Goal: Information Seeking & Learning: Learn about a topic

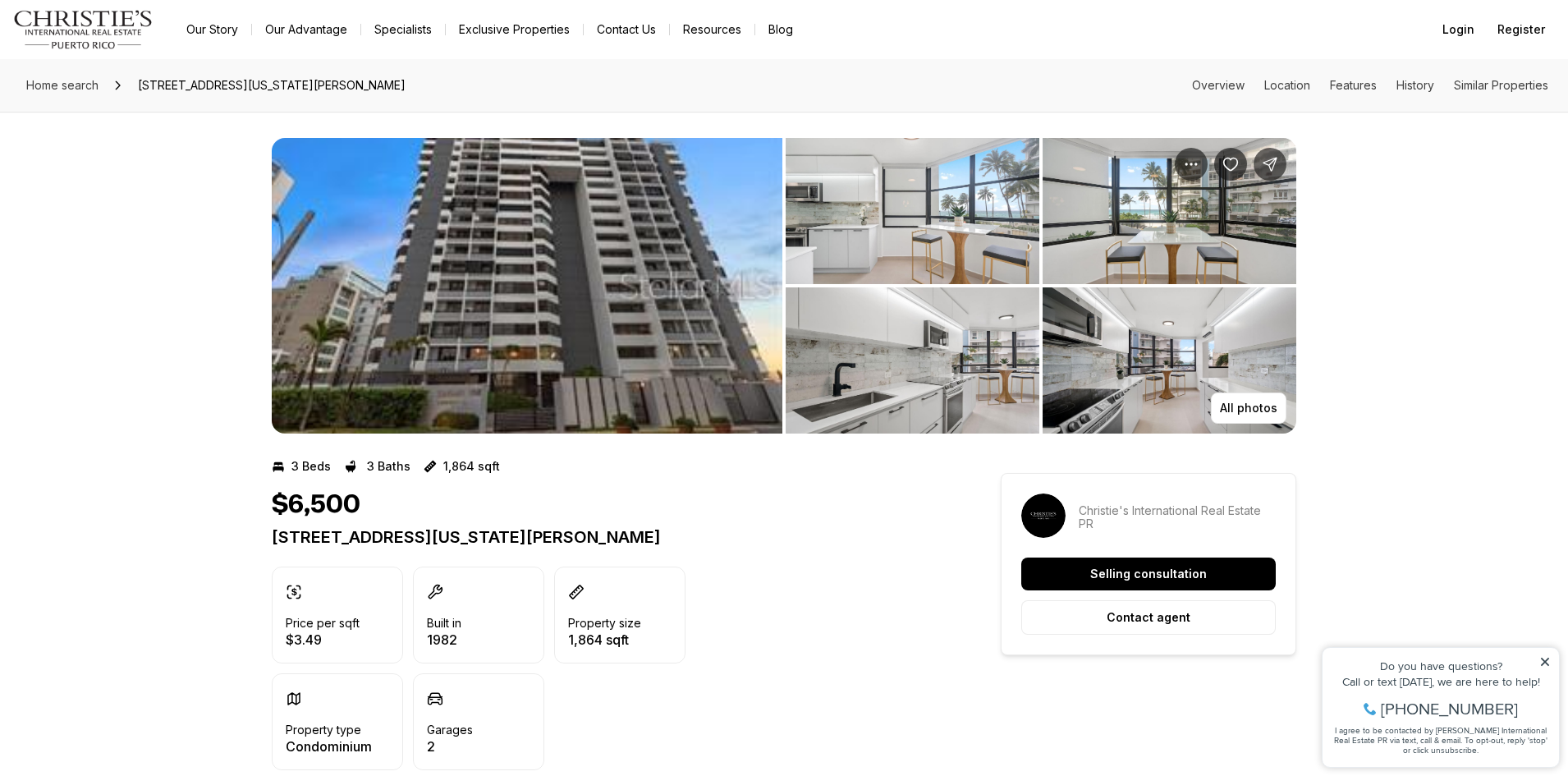
click at [830, 253] on img "View image gallery" at bounding box center [912, 211] width 254 height 146
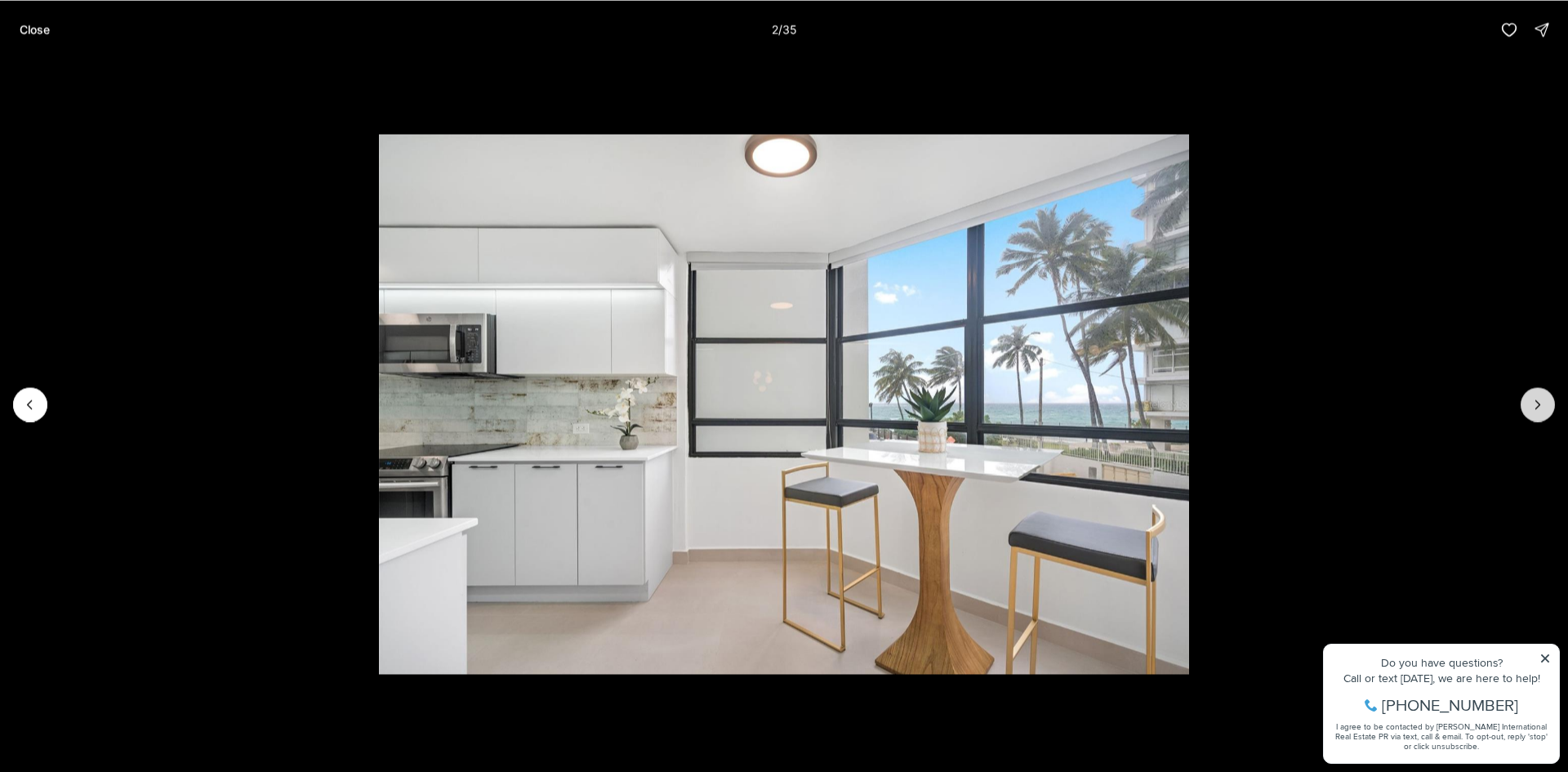
click at [1541, 399] on icon "Next slide" at bounding box center [1537, 404] width 16 height 16
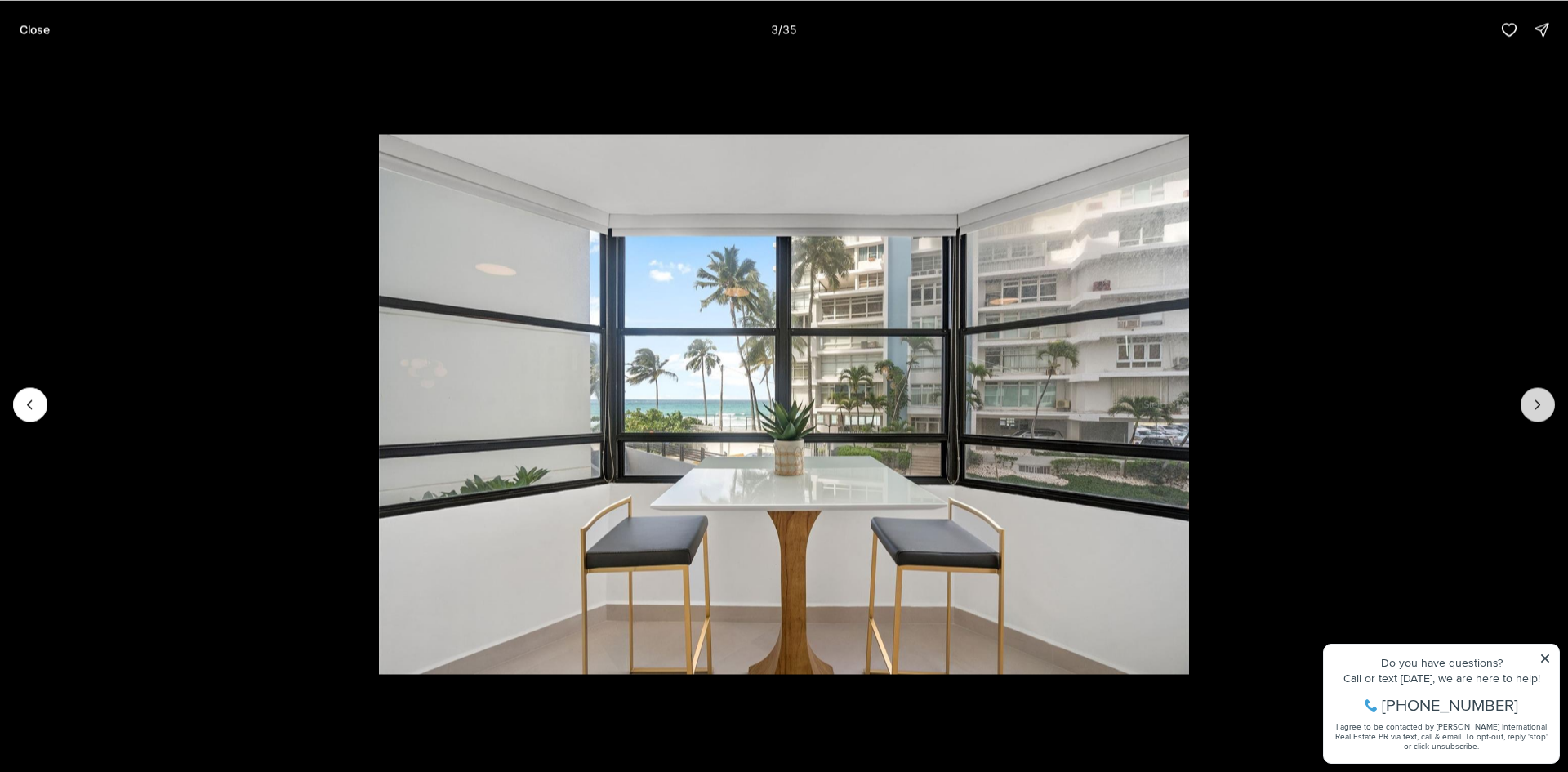
click at [1541, 399] on icon "Next slide" at bounding box center [1537, 404] width 16 height 16
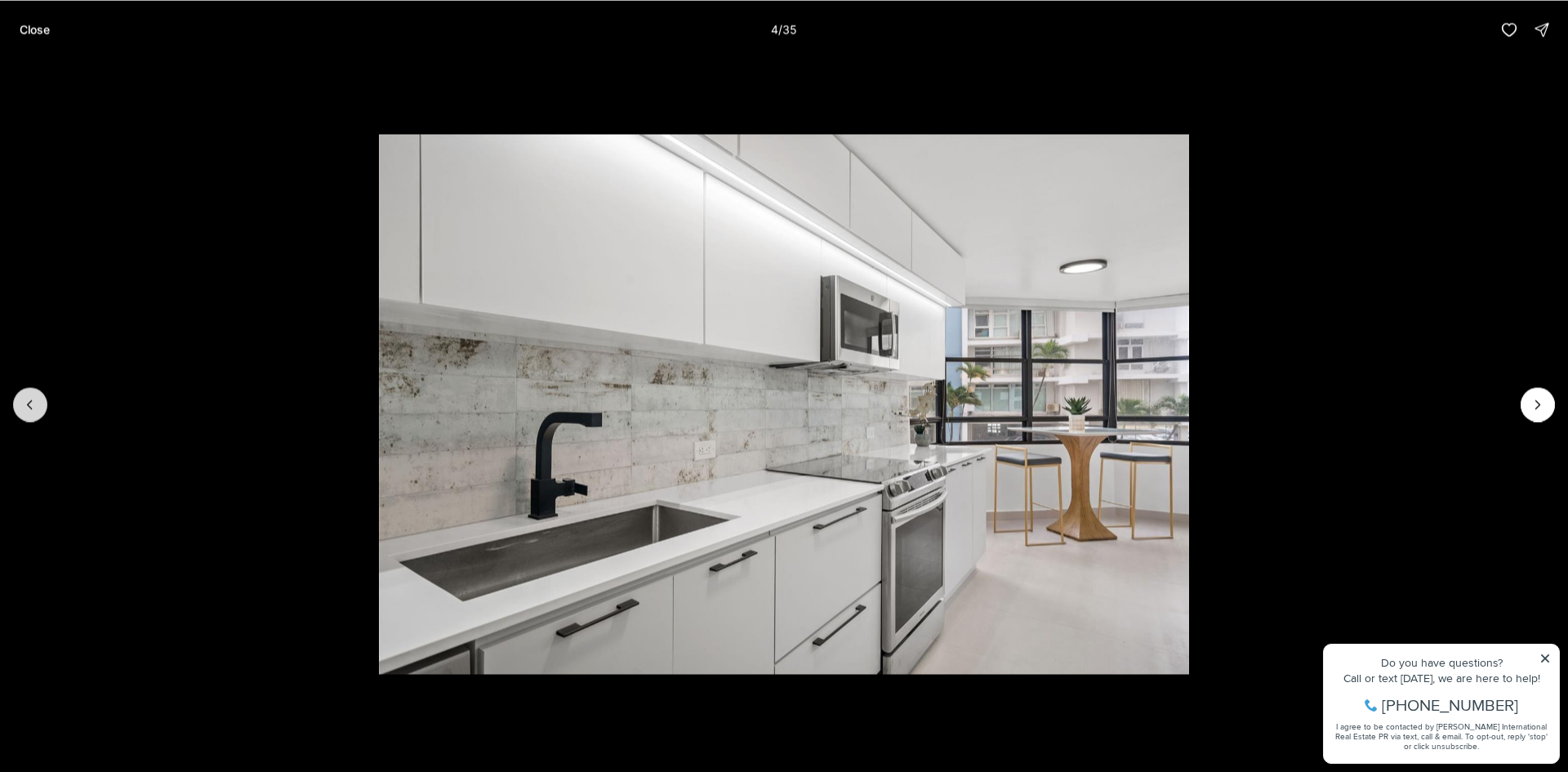
click at [35, 402] on icon "Previous slide" at bounding box center [31, 404] width 16 height 16
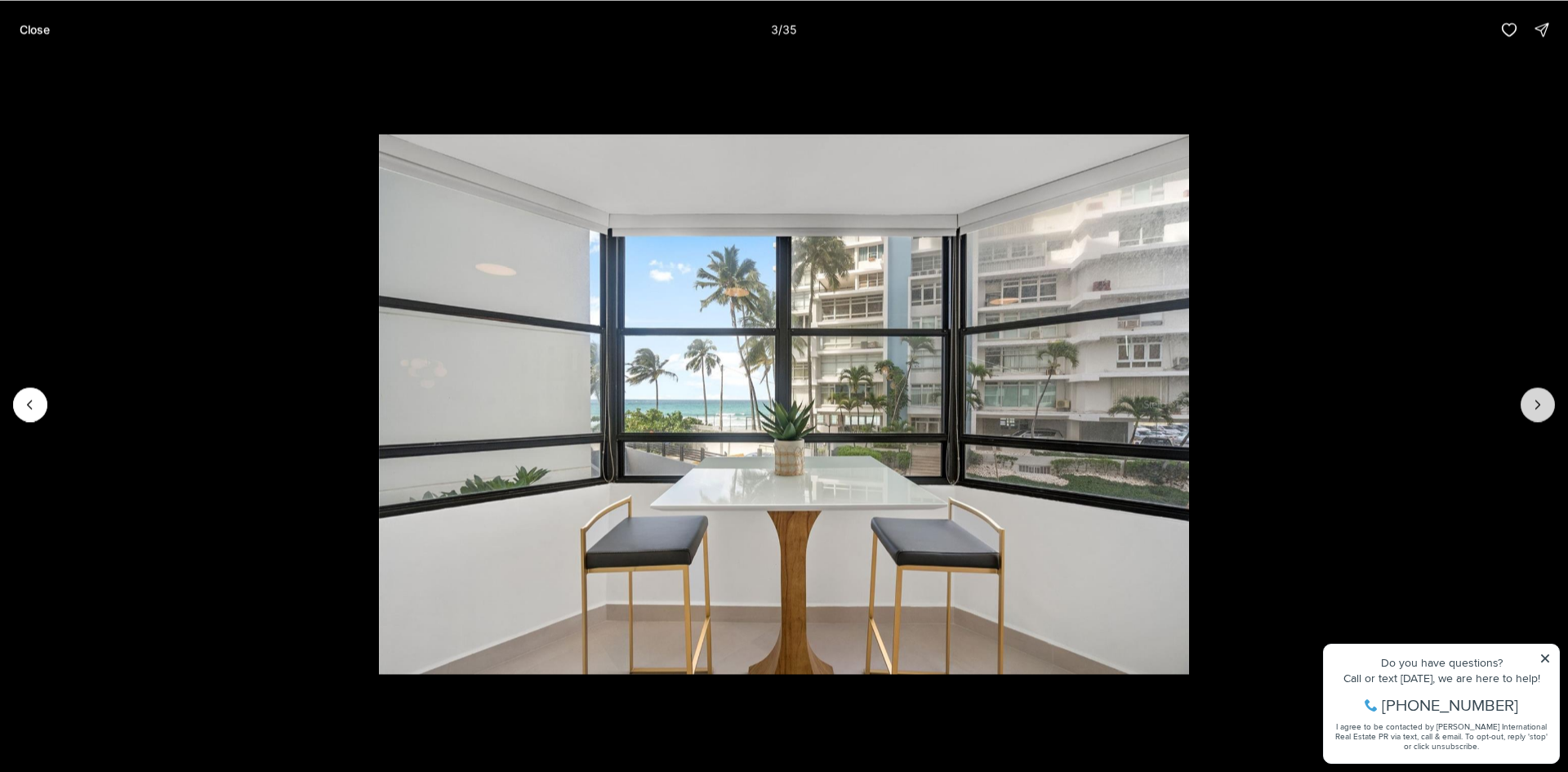
click at [1544, 404] on icon "Next slide" at bounding box center [1537, 404] width 16 height 16
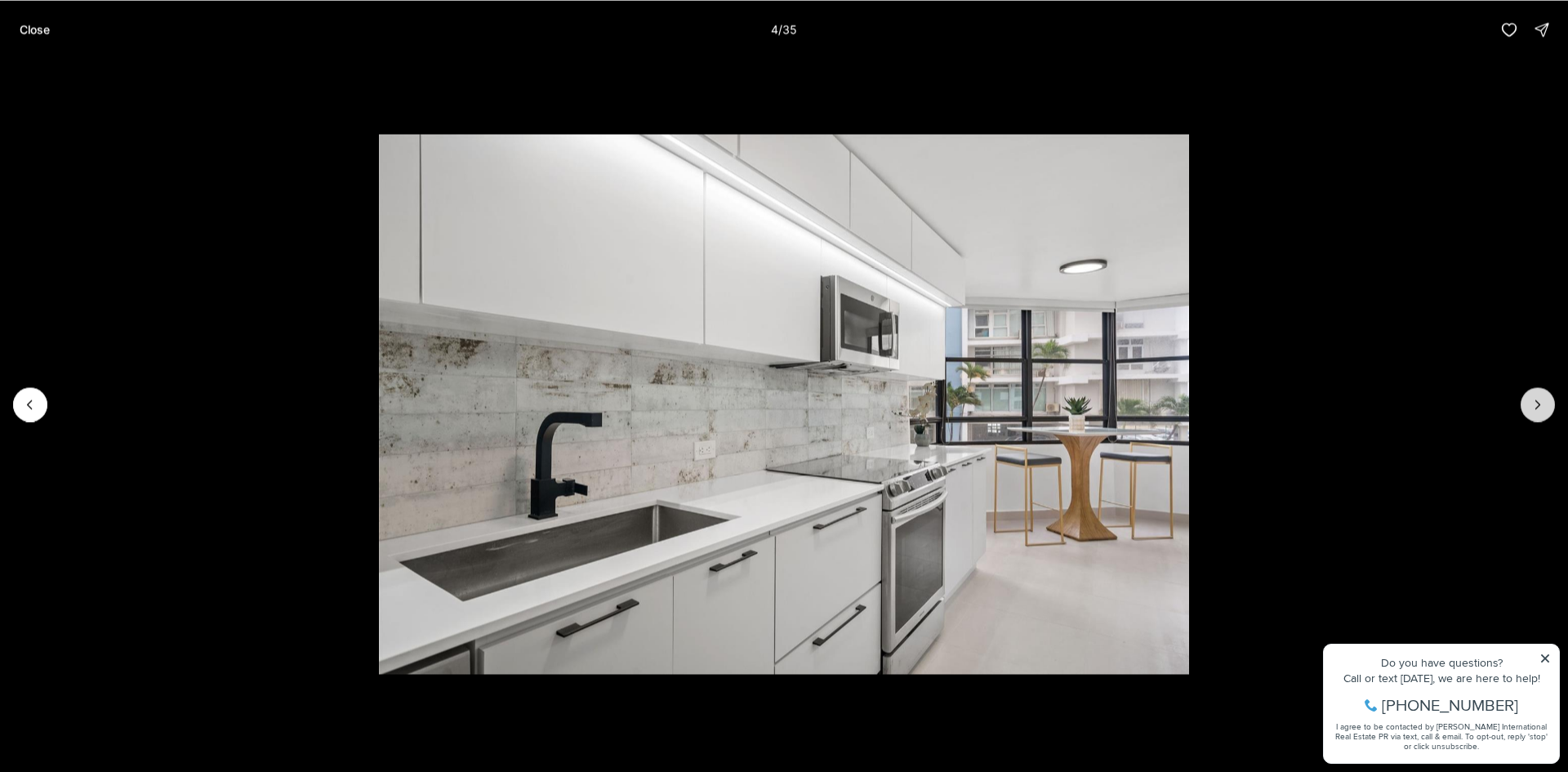
click at [1544, 404] on icon "Next slide" at bounding box center [1537, 404] width 16 height 16
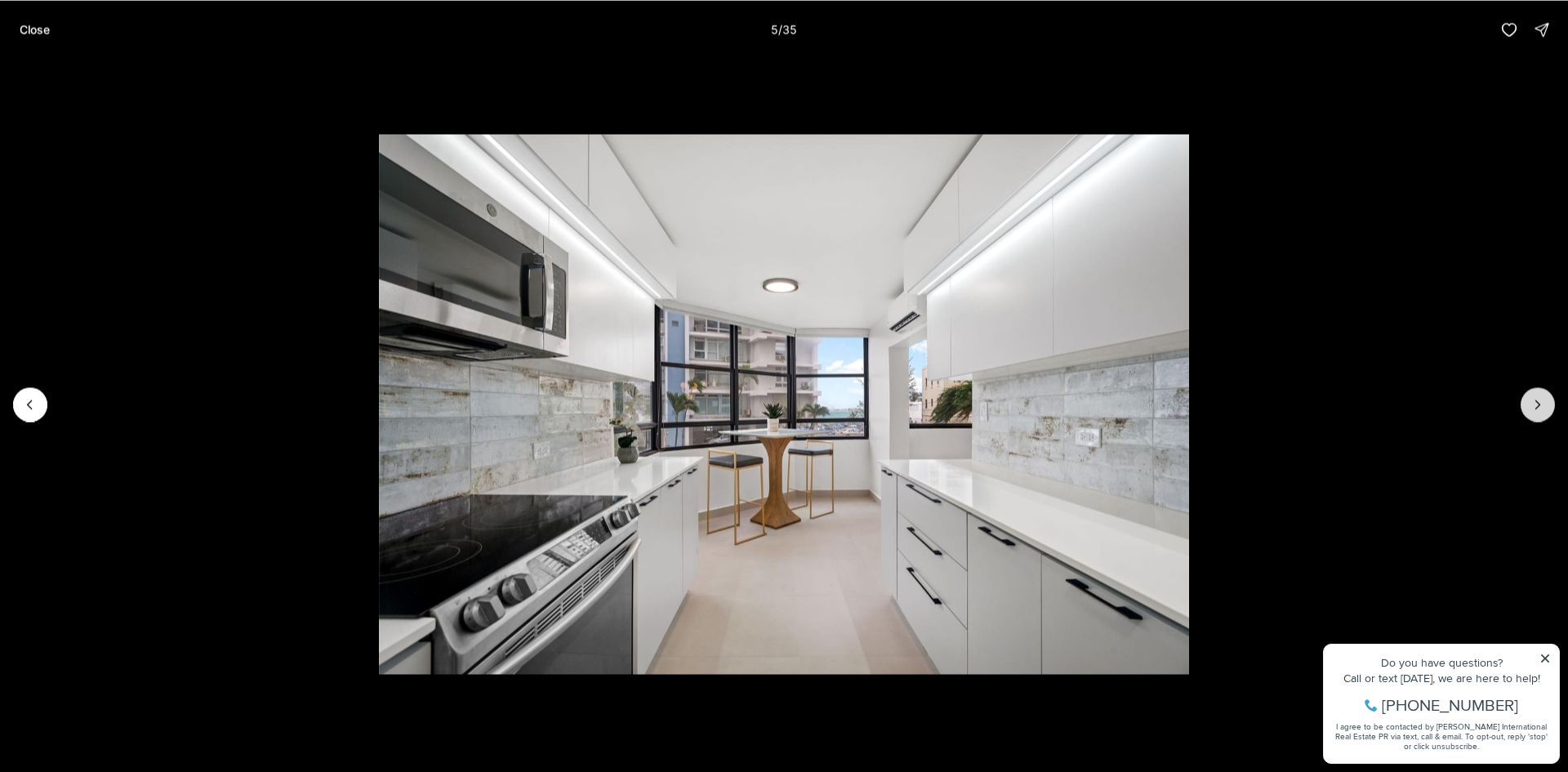
click at [1544, 404] on icon "Next slide" at bounding box center [1537, 404] width 16 height 16
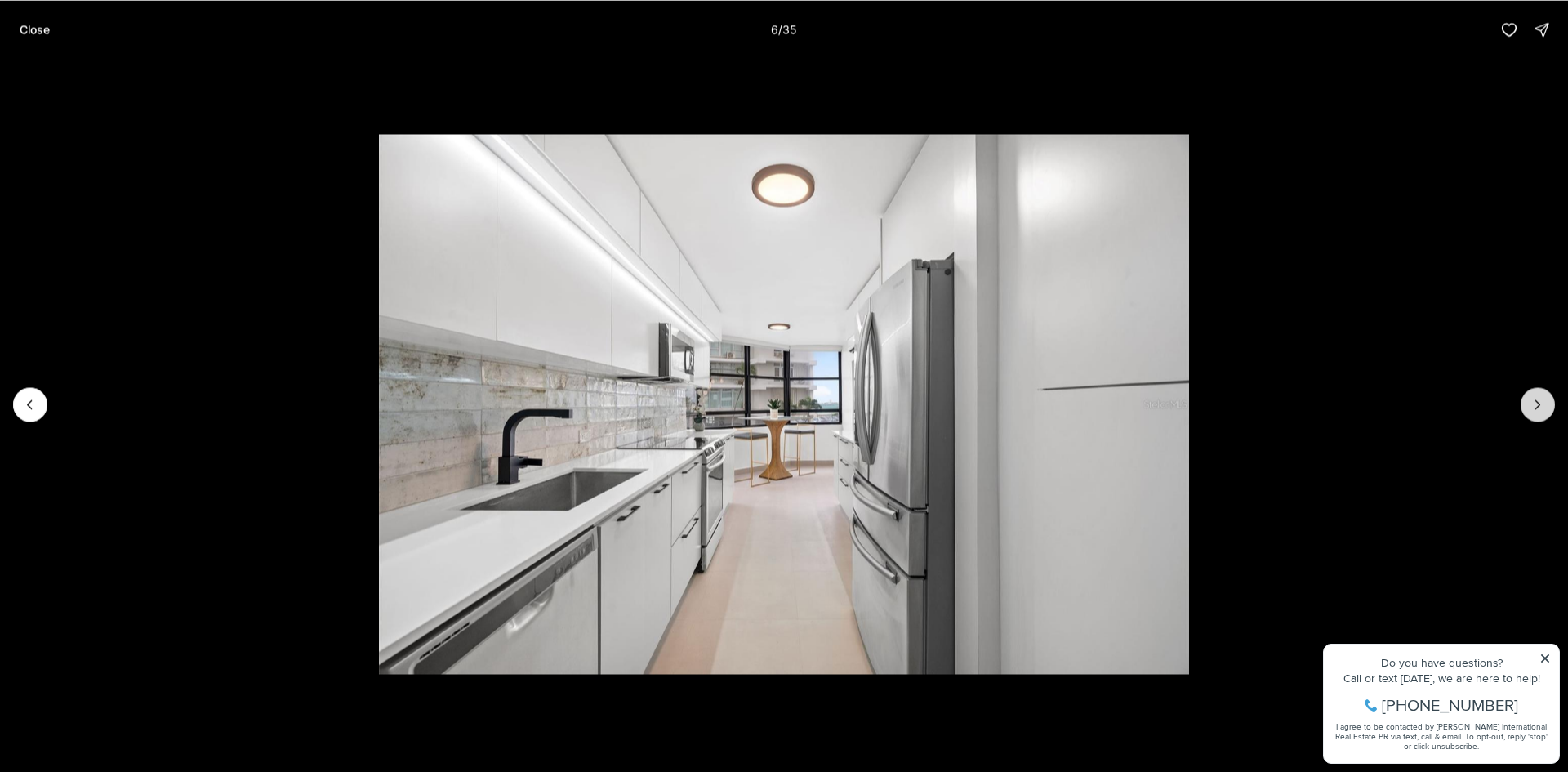
click at [1544, 404] on icon "Next slide" at bounding box center [1537, 404] width 16 height 16
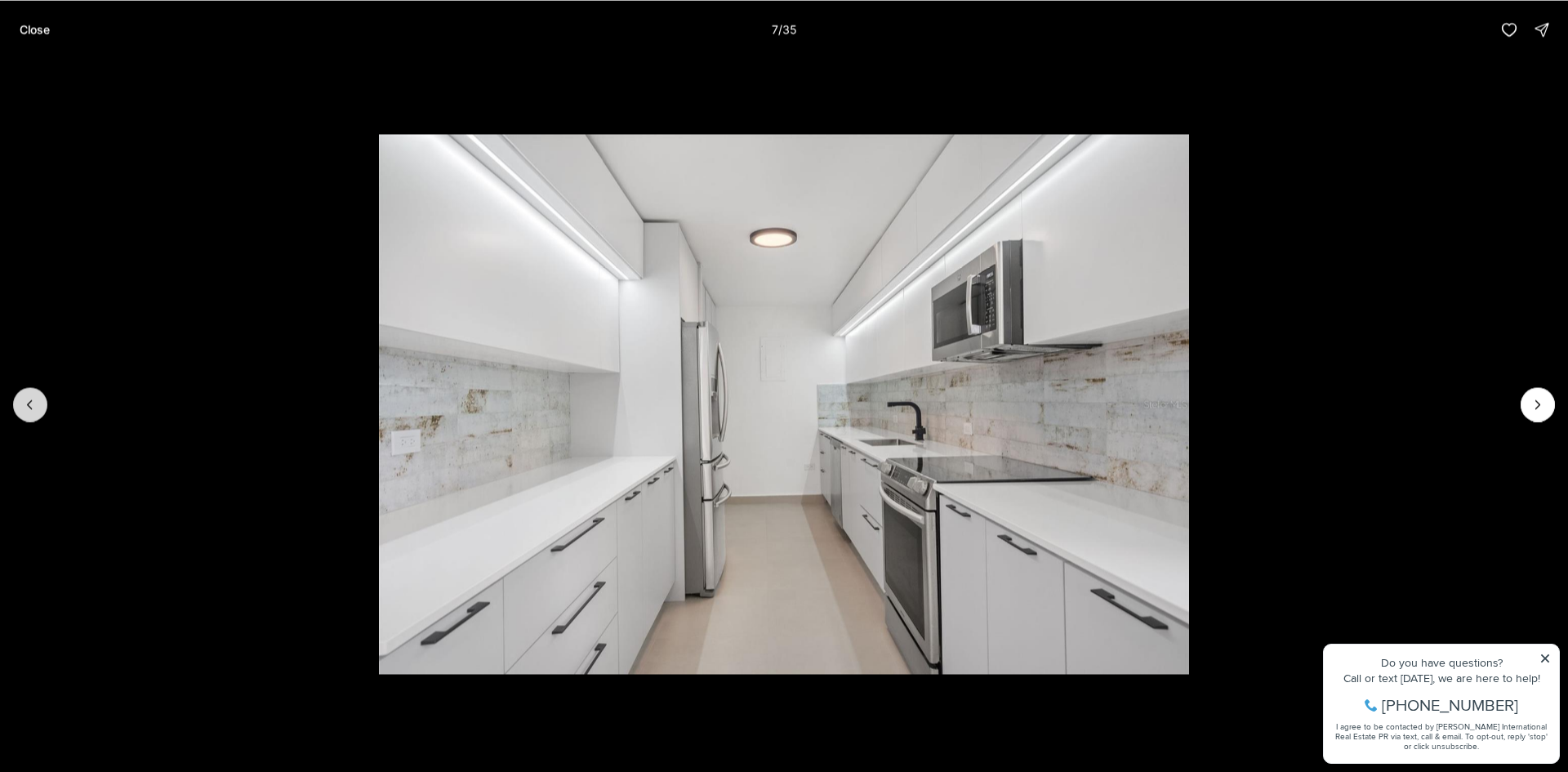
click at [19, 402] on button "Previous slide" at bounding box center [31, 404] width 35 height 35
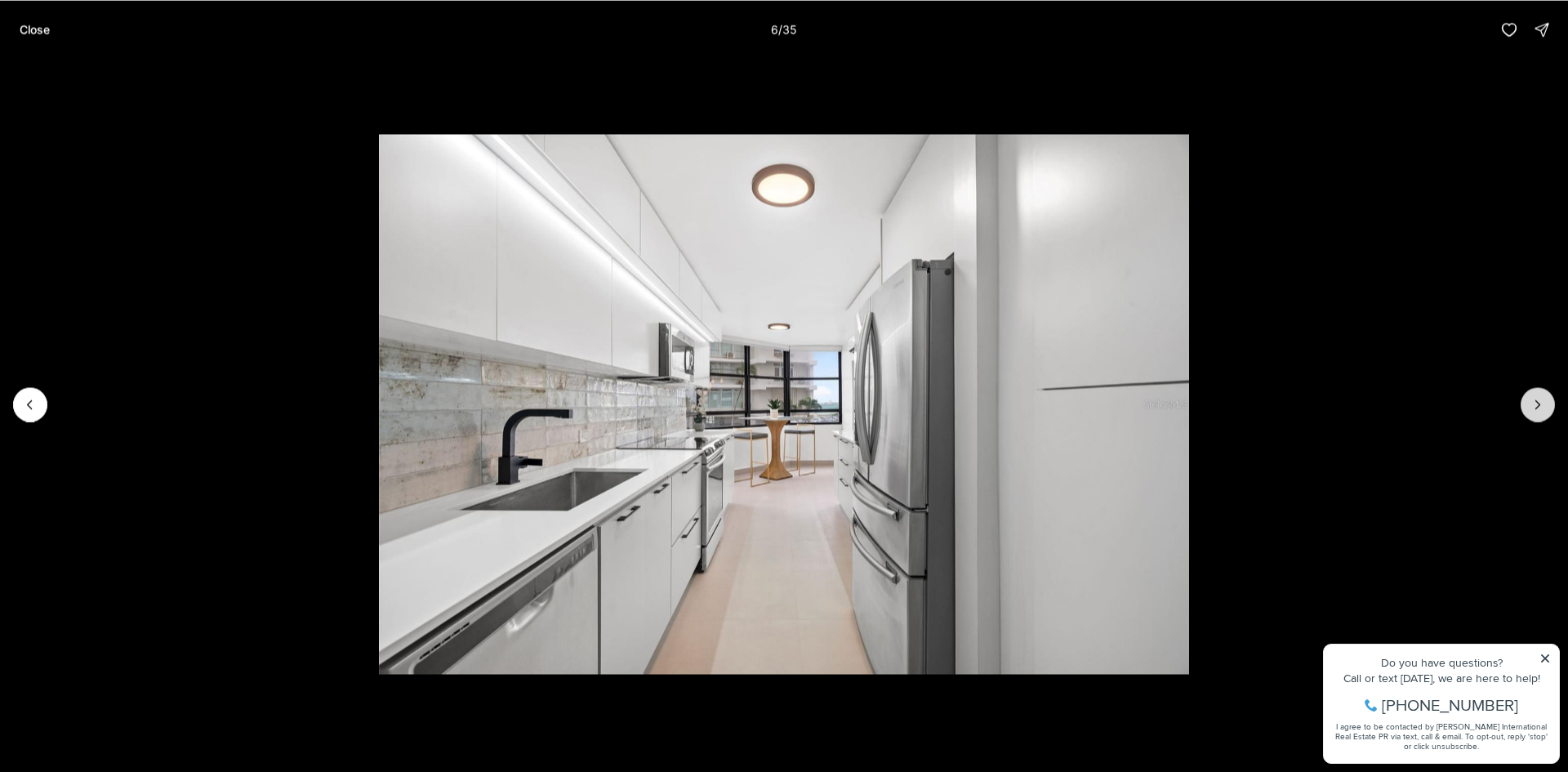
click at [1541, 403] on icon "Next slide" at bounding box center [1537, 404] width 16 height 16
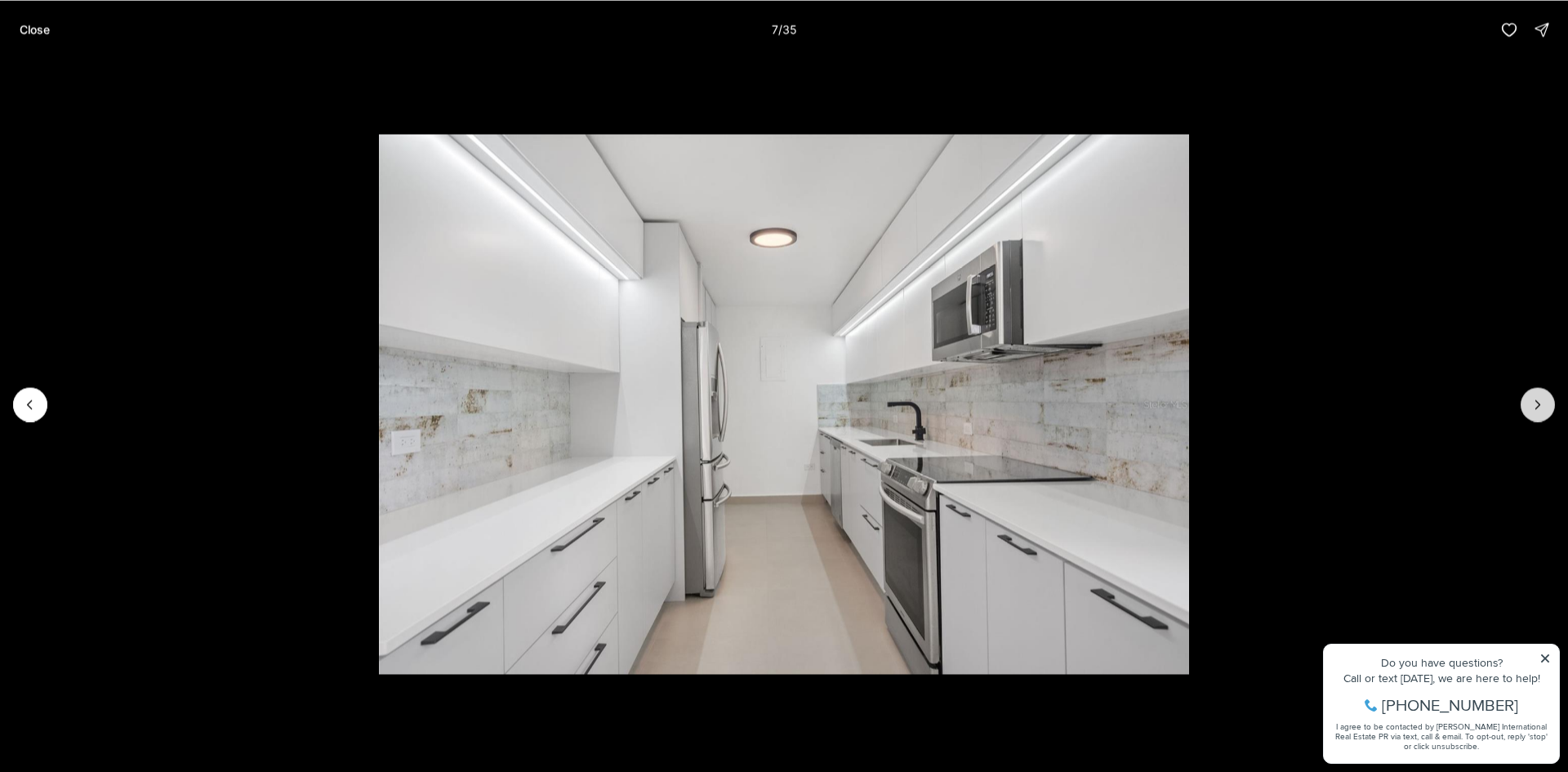
click at [1541, 403] on icon "Next slide" at bounding box center [1537, 404] width 16 height 16
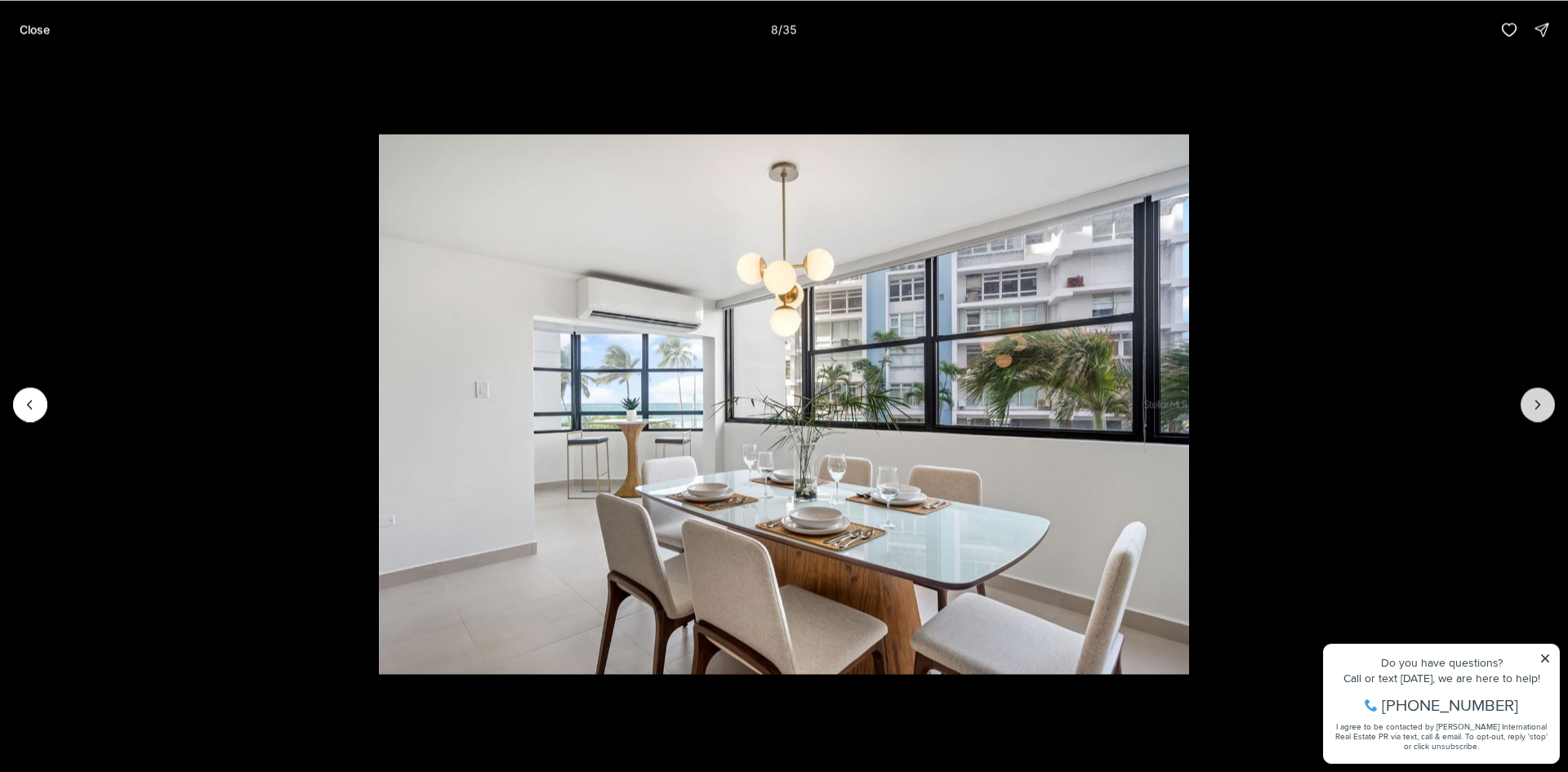
click at [1541, 403] on icon "Next slide" at bounding box center [1537, 404] width 16 height 16
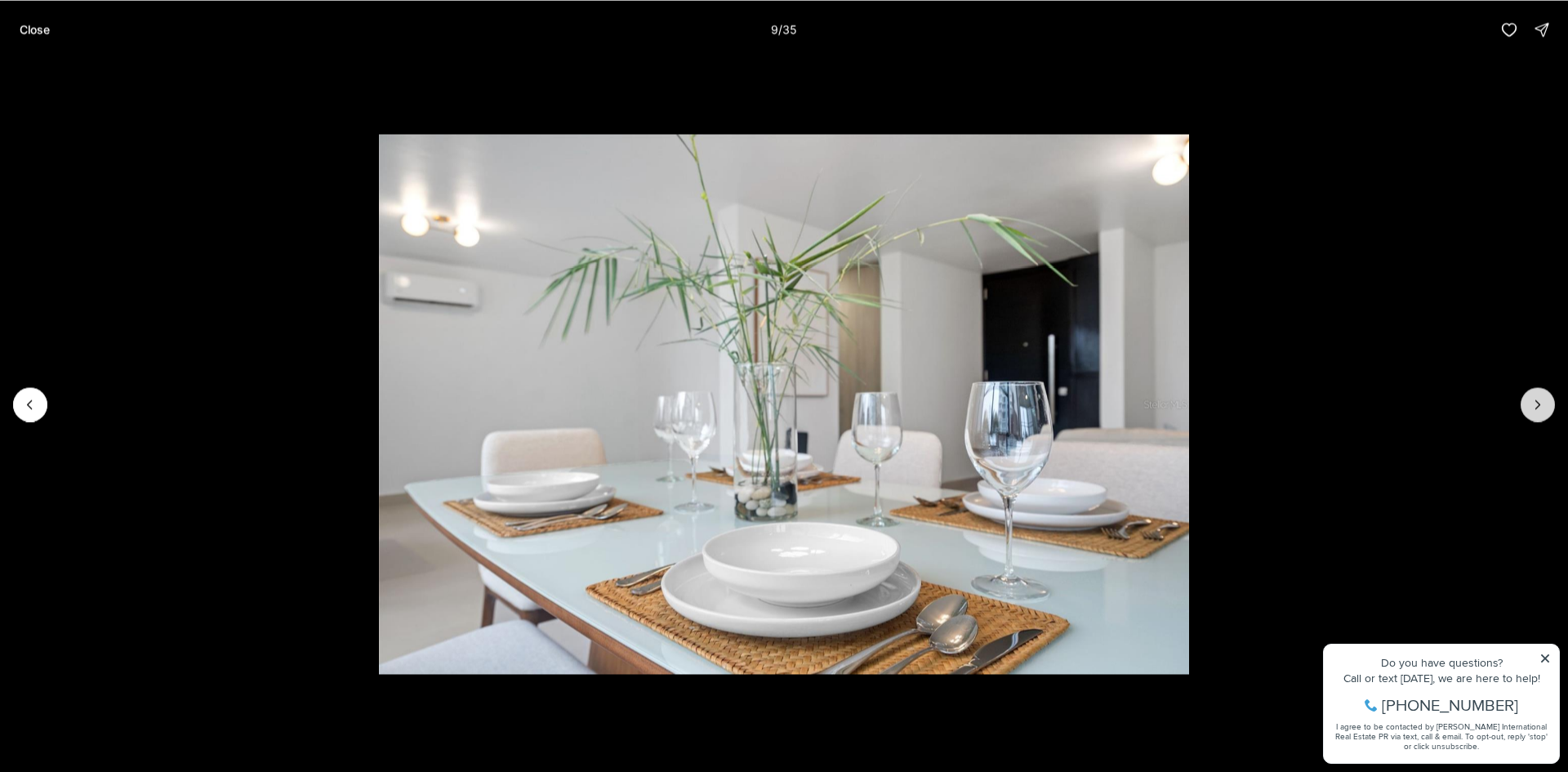
click at [1541, 403] on icon "Next slide" at bounding box center [1537, 404] width 16 height 16
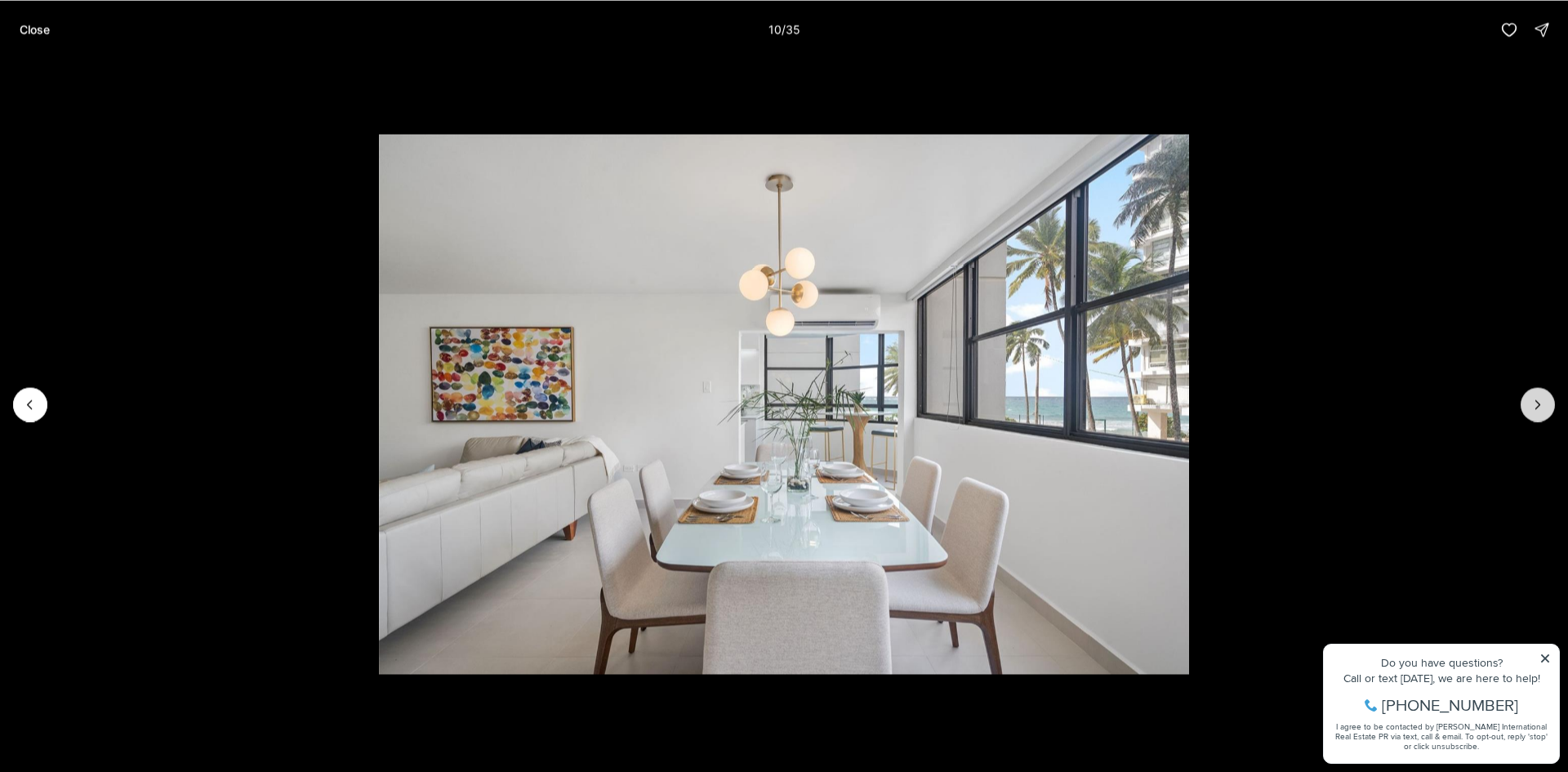
click at [1541, 403] on icon "Next slide" at bounding box center [1537, 404] width 16 height 16
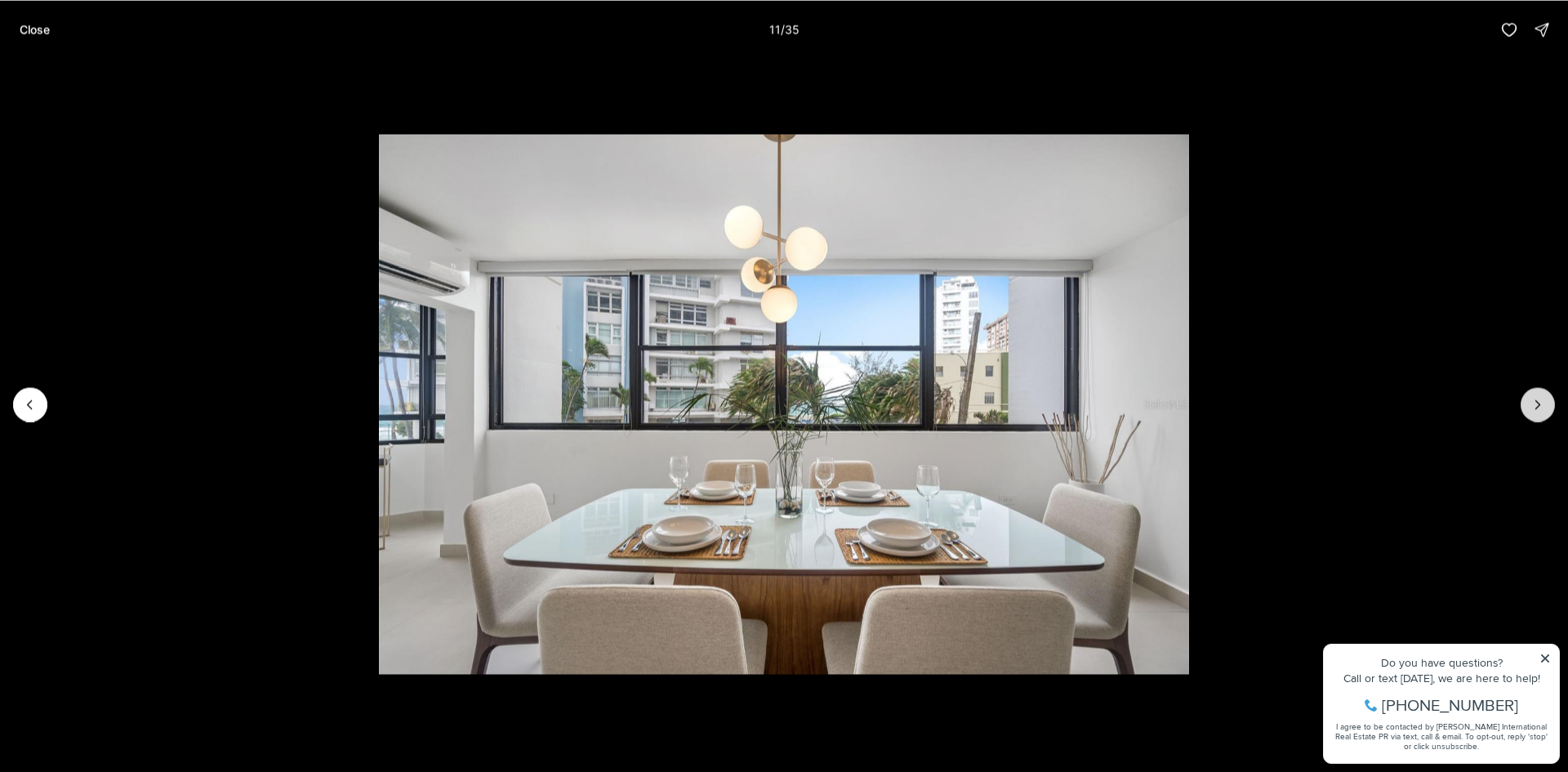
click at [1541, 403] on icon "Next slide" at bounding box center [1537, 404] width 16 height 16
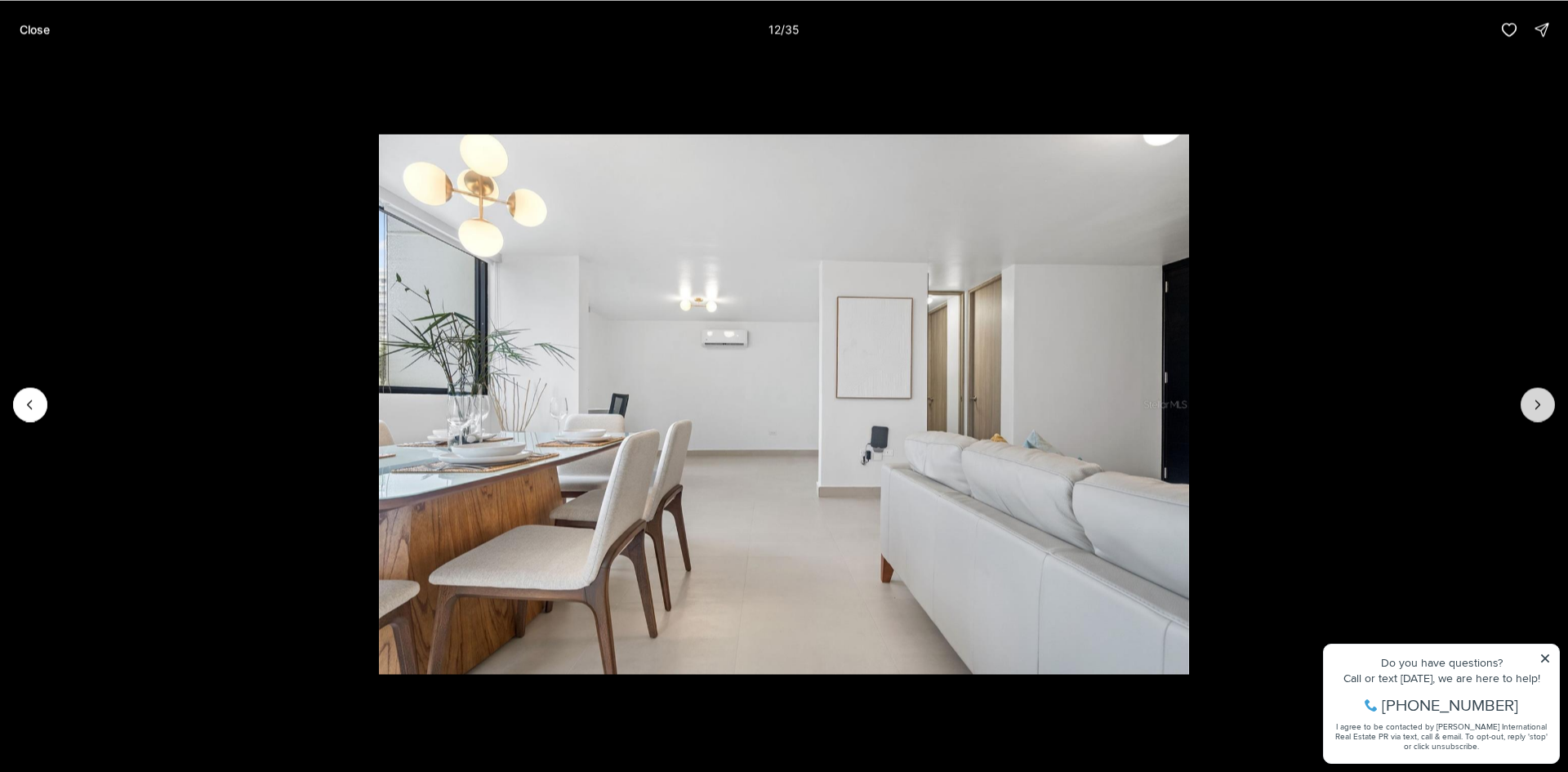
click at [1541, 403] on icon "Next slide" at bounding box center [1537, 404] width 16 height 16
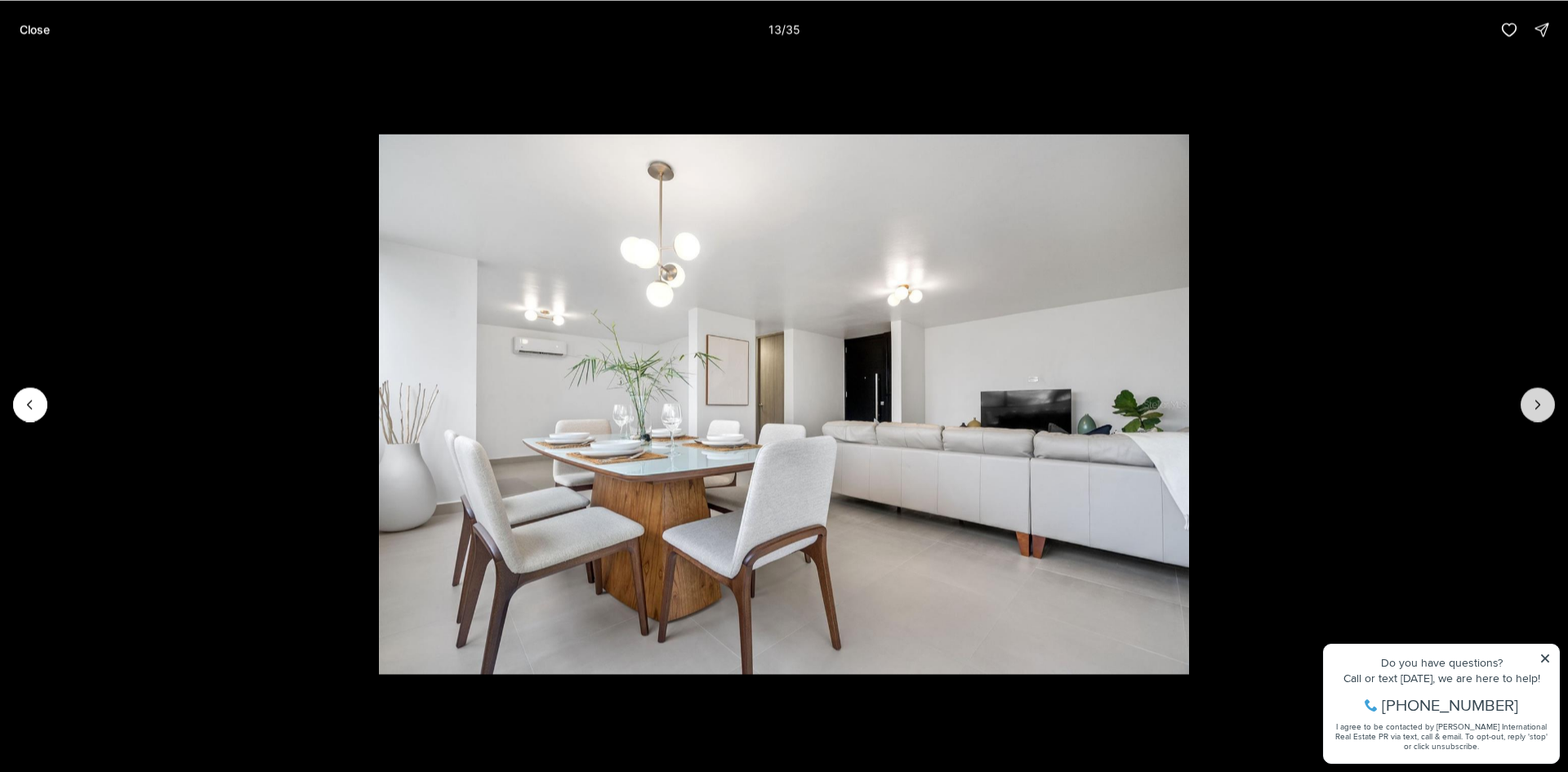
click at [1541, 403] on icon "Next slide" at bounding box center [1537, 404] width 16 height 16
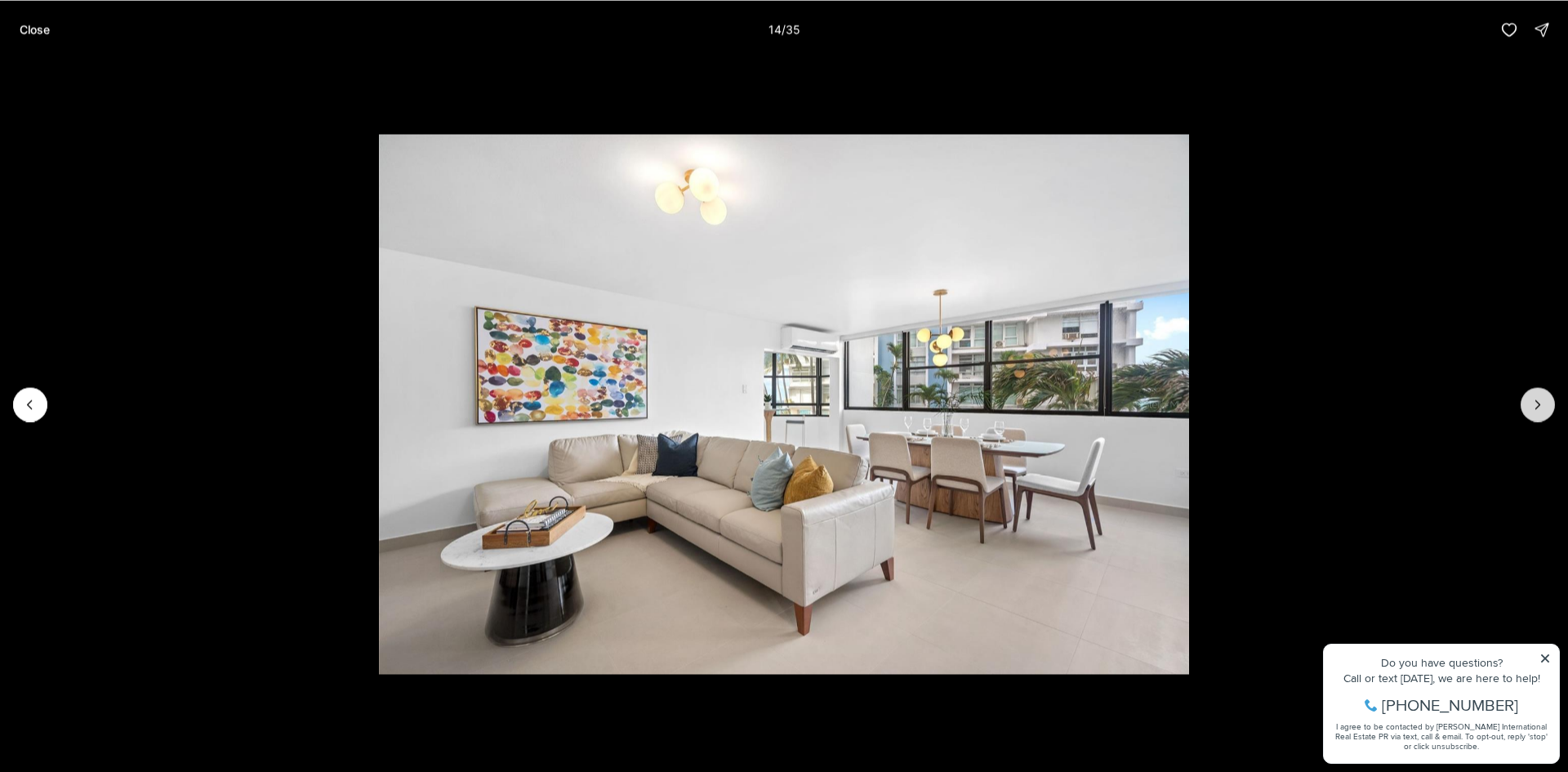
click at [1541, 403] on icon "Next slide" at bounding box center [1537, 404] width 16 height 16
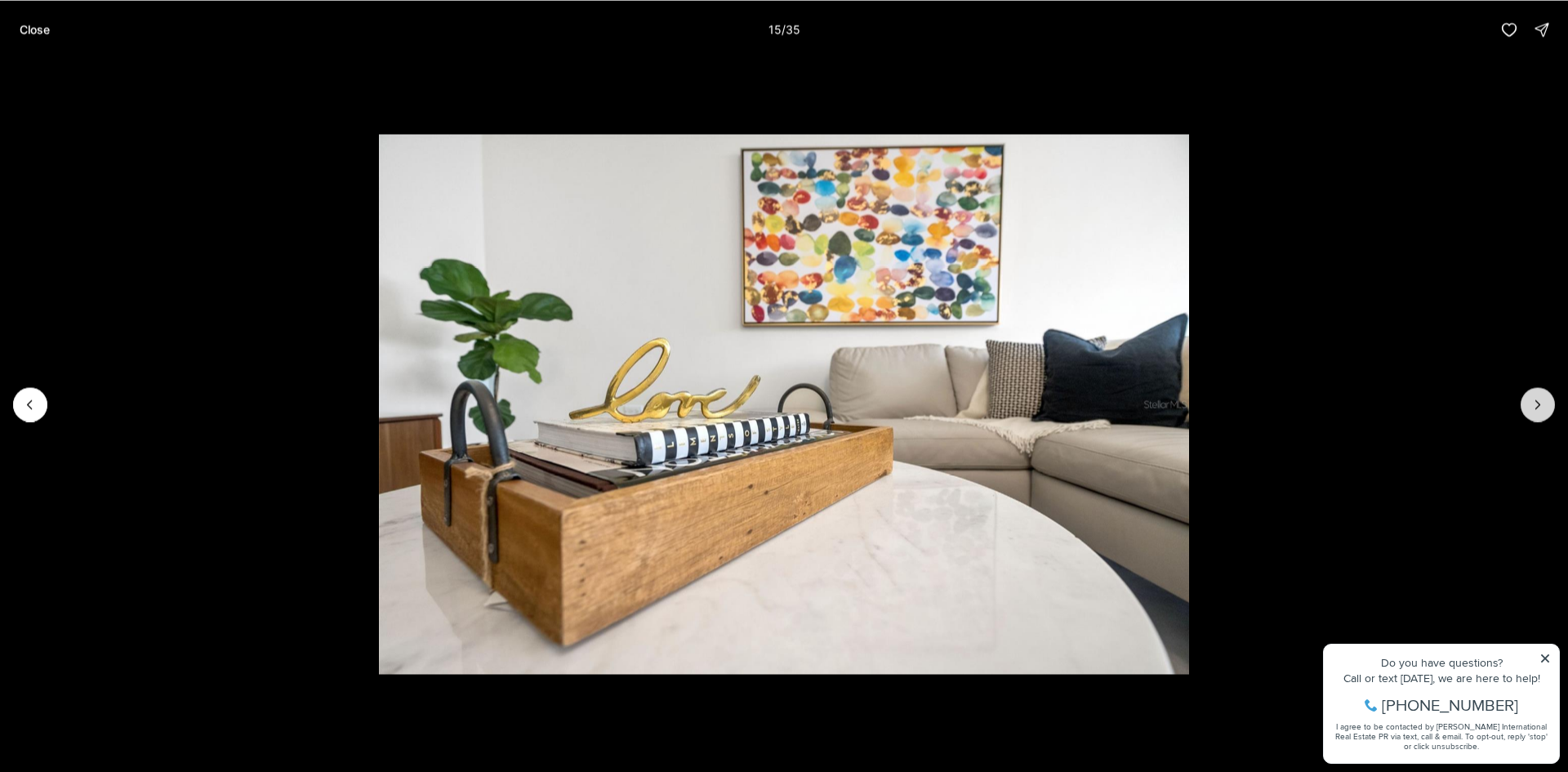
click at [1541, 403] on icon "Next slide" at bounding box center [1537, 404] width 16 height 16
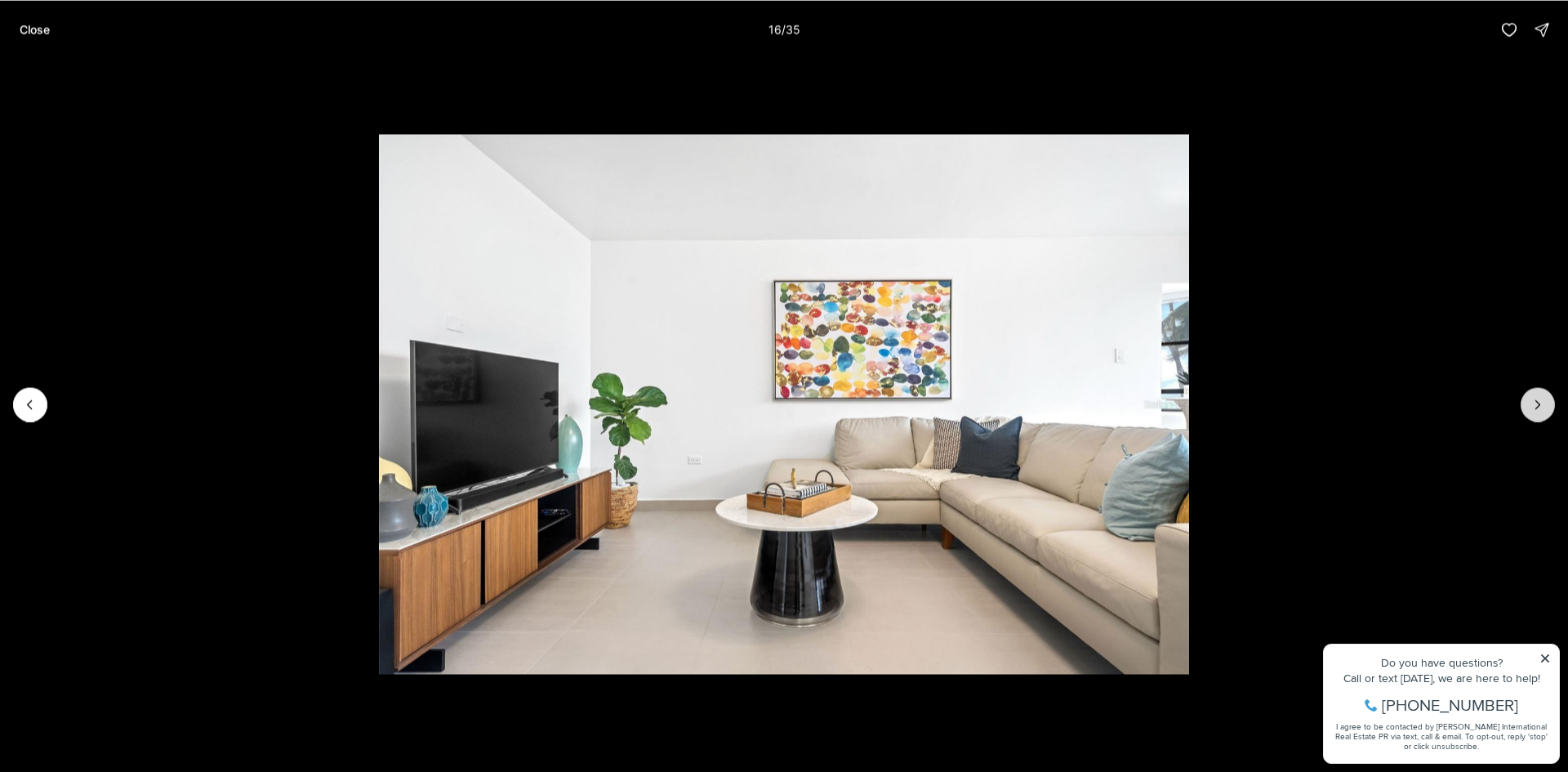
click at [1541, 403] on icon "Next slide" at bounding box center [1537, 404] width 16 height 16
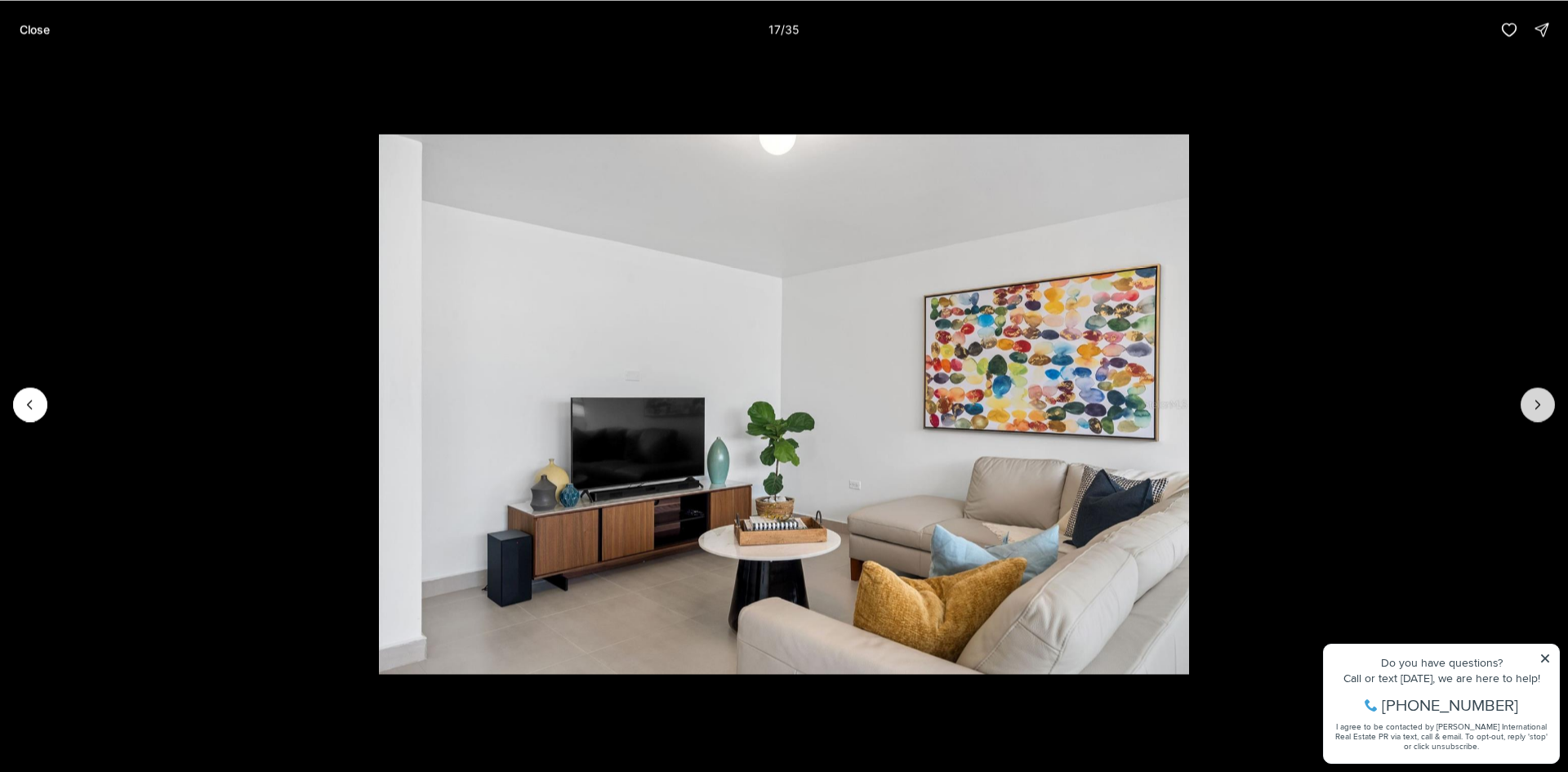
click at [1541, 403] on icon "Next slide" at bounding box center [1537, 404] width 16 height 16
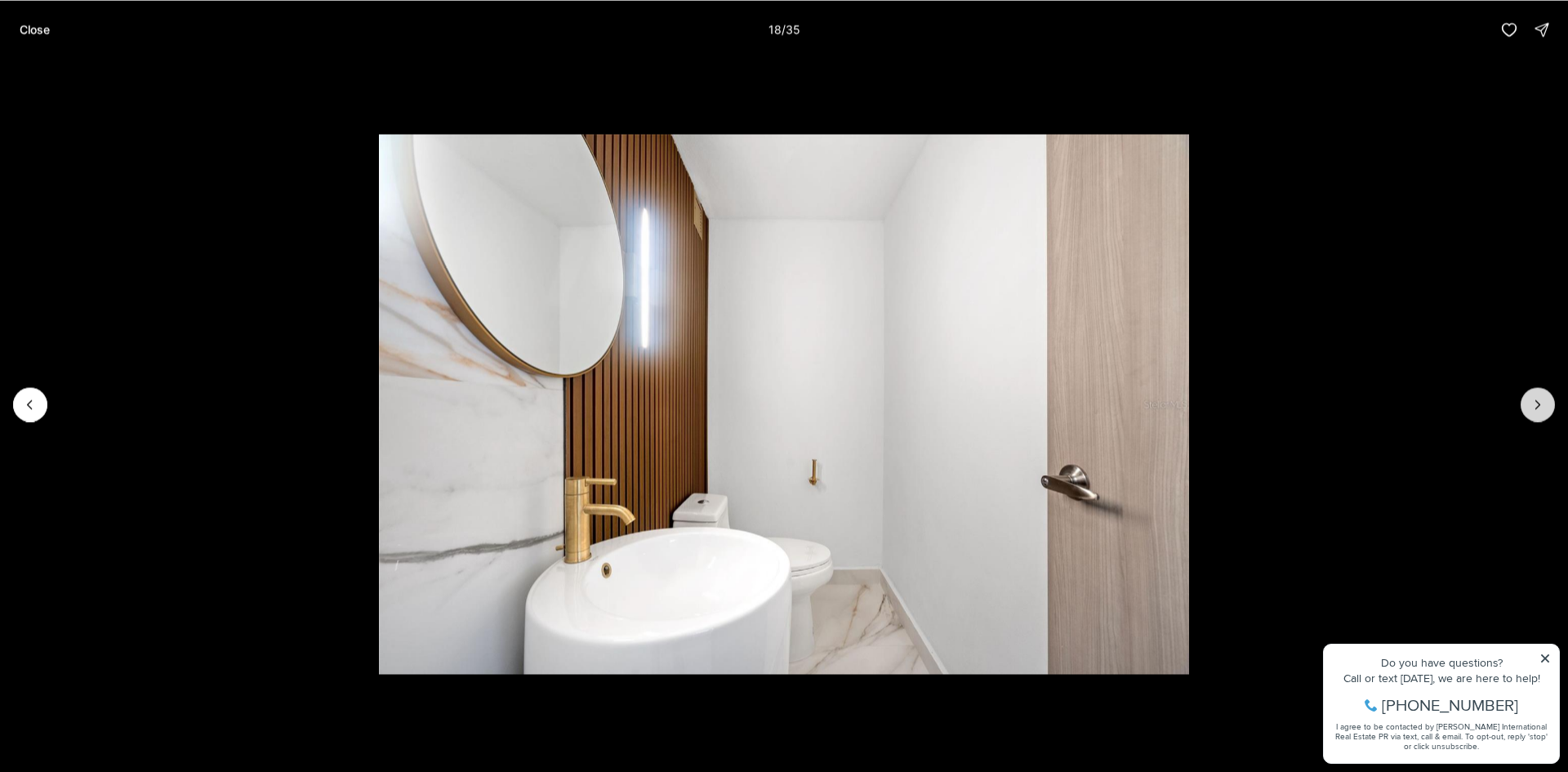
click at [1541, 403] on icon "Next slide" at bounding box center [1537, 404] width 16 height 16
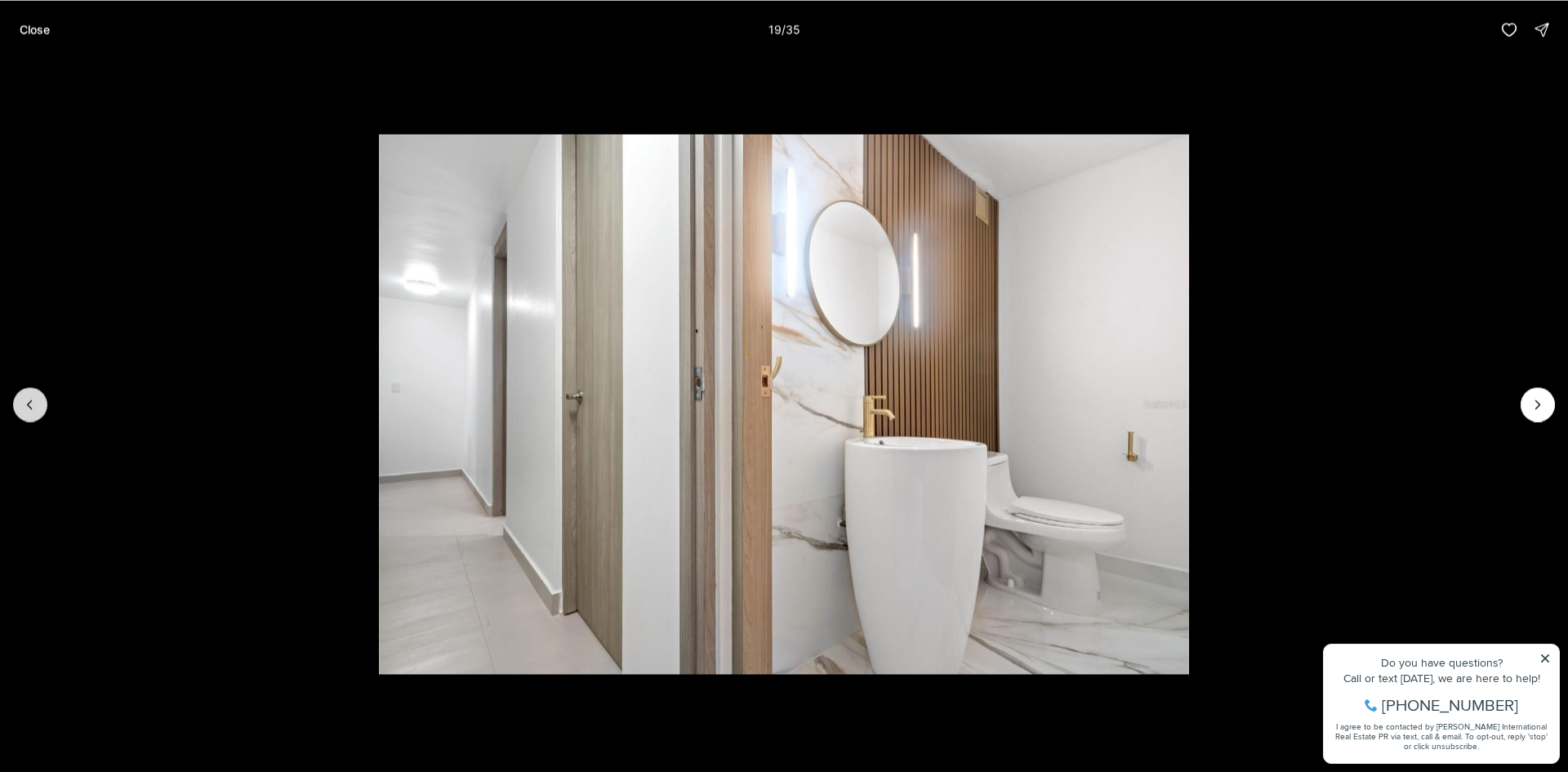
click at [39, 404] on button "Previous slide" at bounding box center [31, 404] width 35 height 35
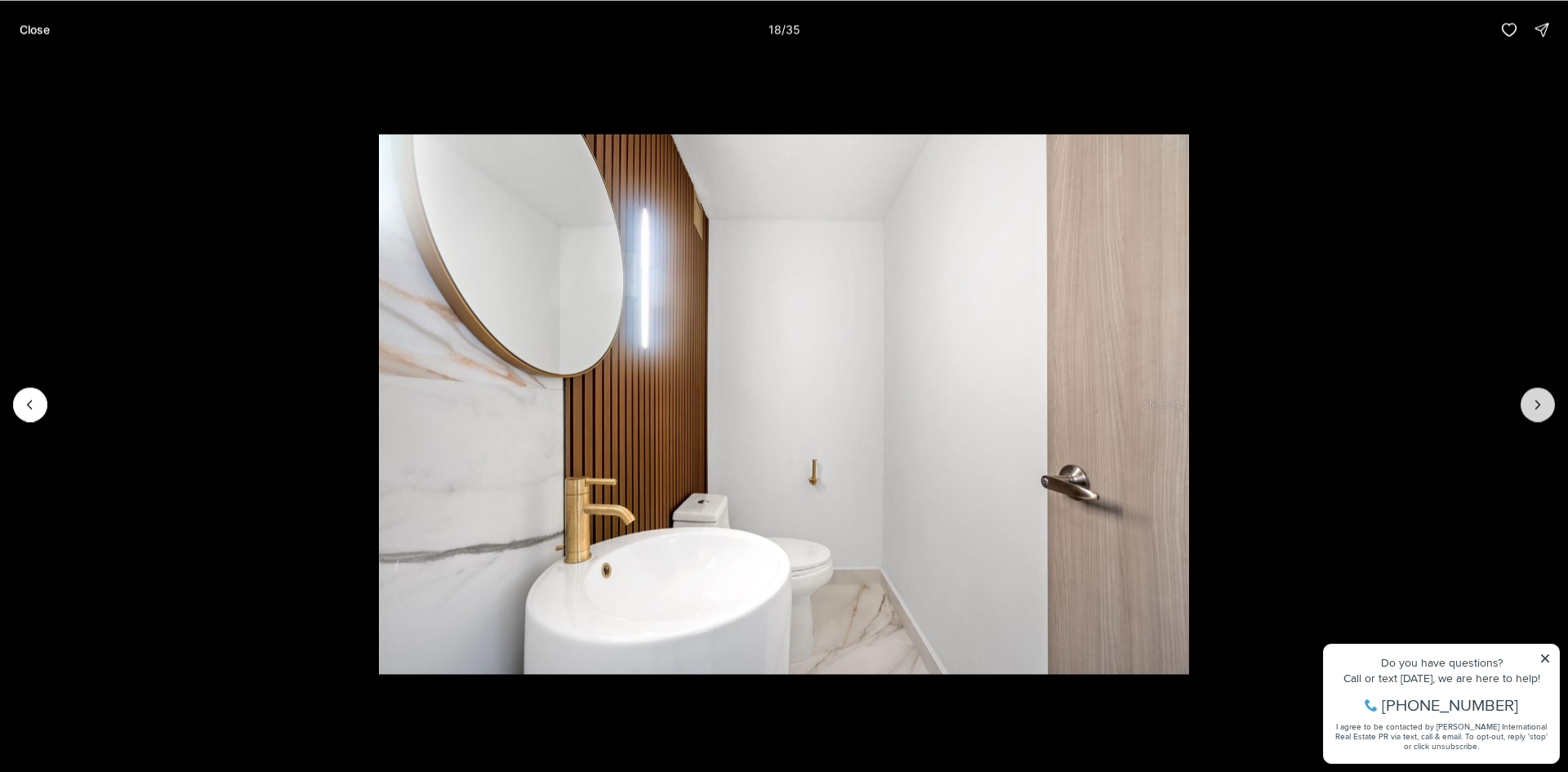
click at [1540, 398] on icon "Next slide" at bounding box center [1537, 404] width 16 height 16
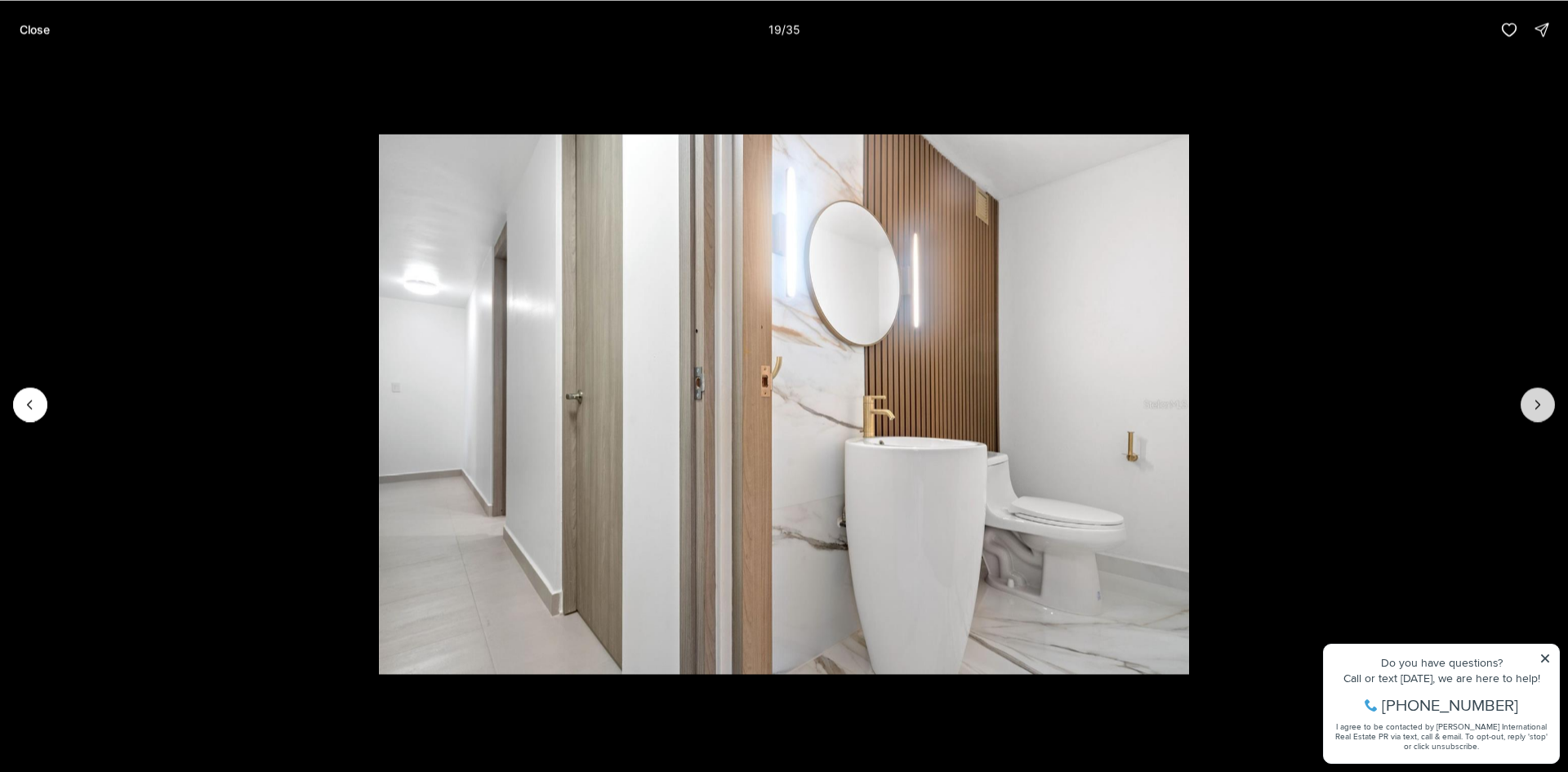
click at [1540, 398] on icon "Next slide" at bounding box center [1537, 404] width 16 height 16
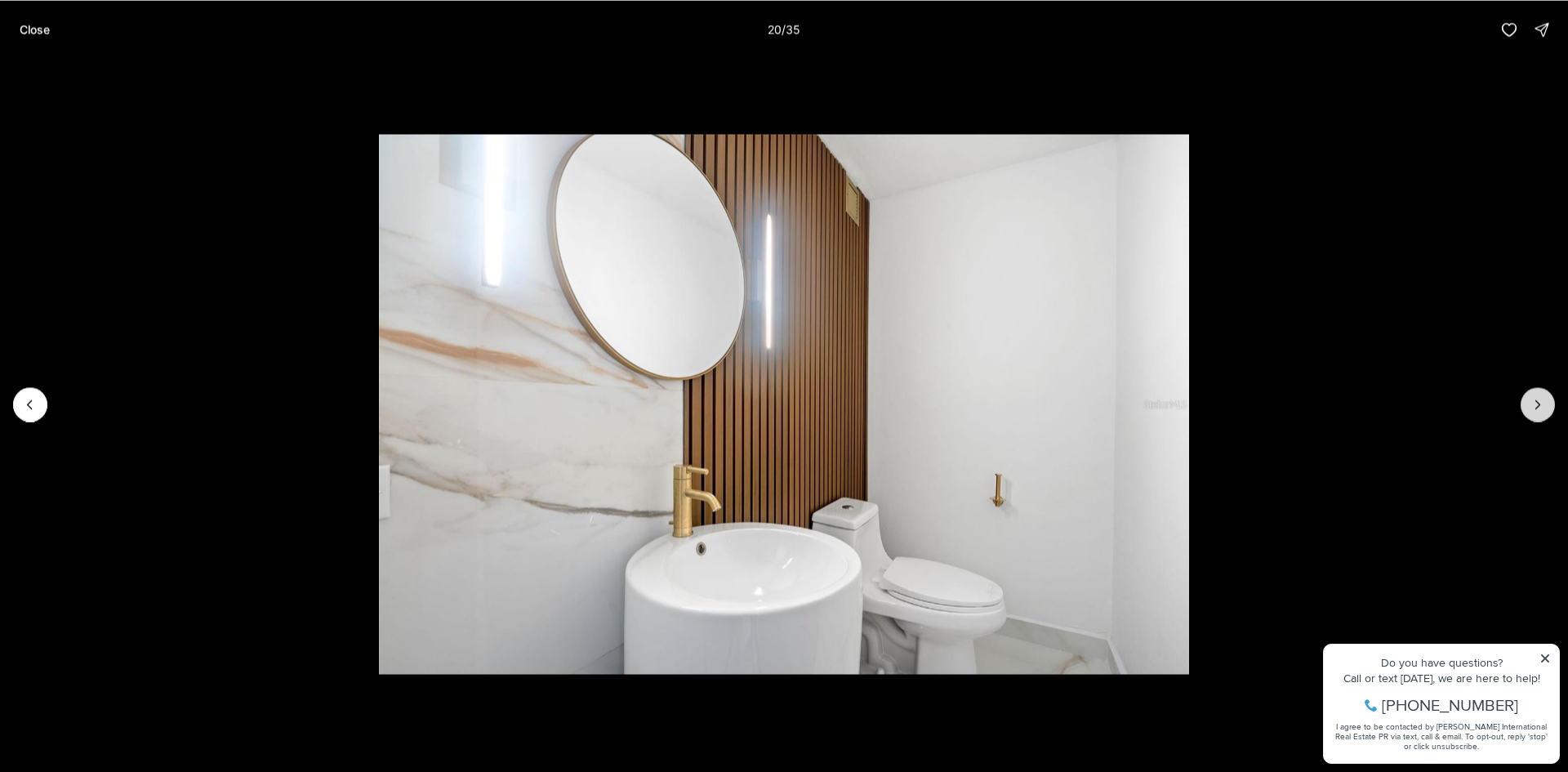
click at [1540, 398] on icon "Next slide" at bounding box center [1537, 404] width 16 height 16
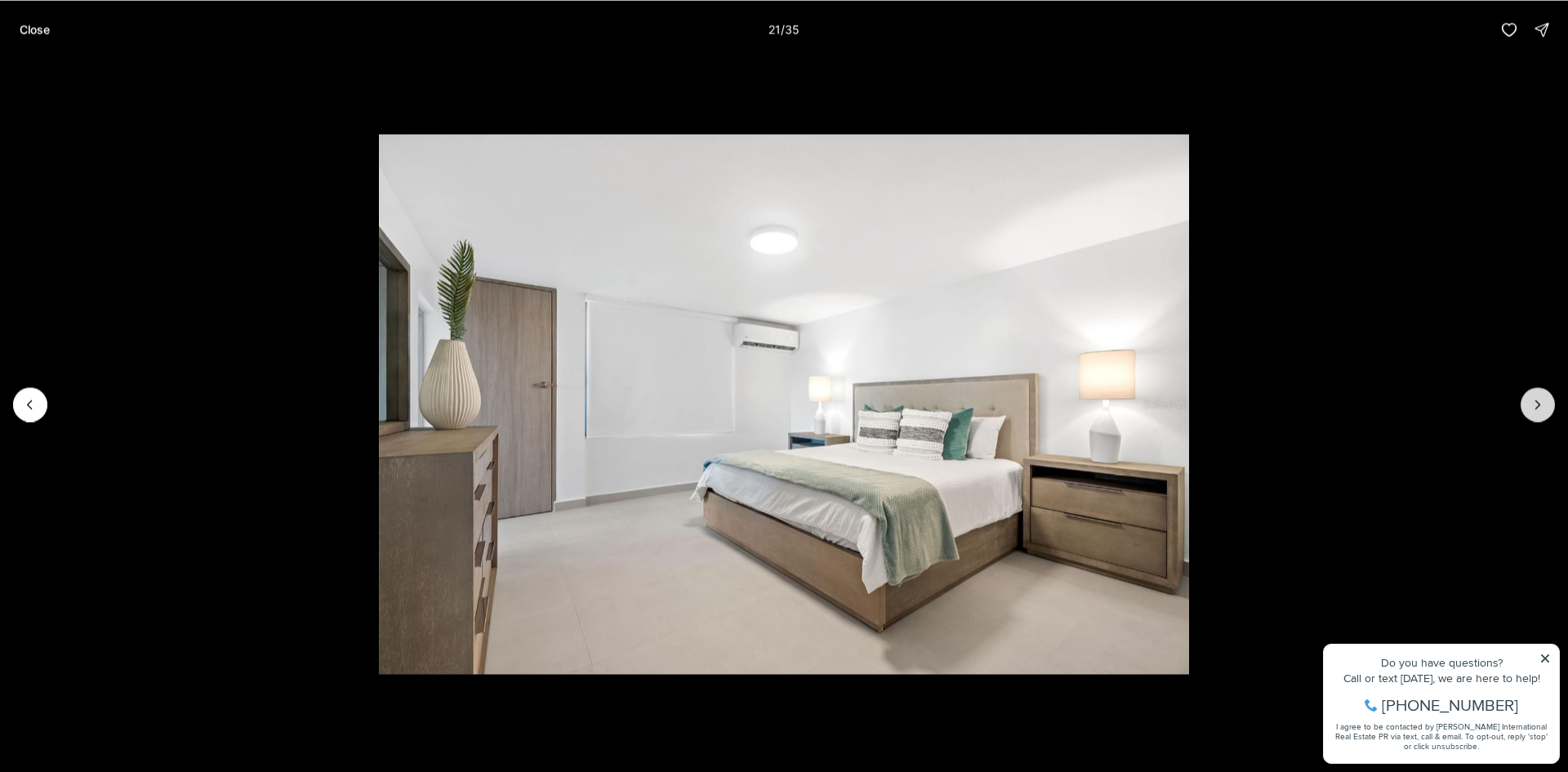
click at [1540, 398] on icon "Next slide" at bounding box center [1537, 404] width 16 height 16
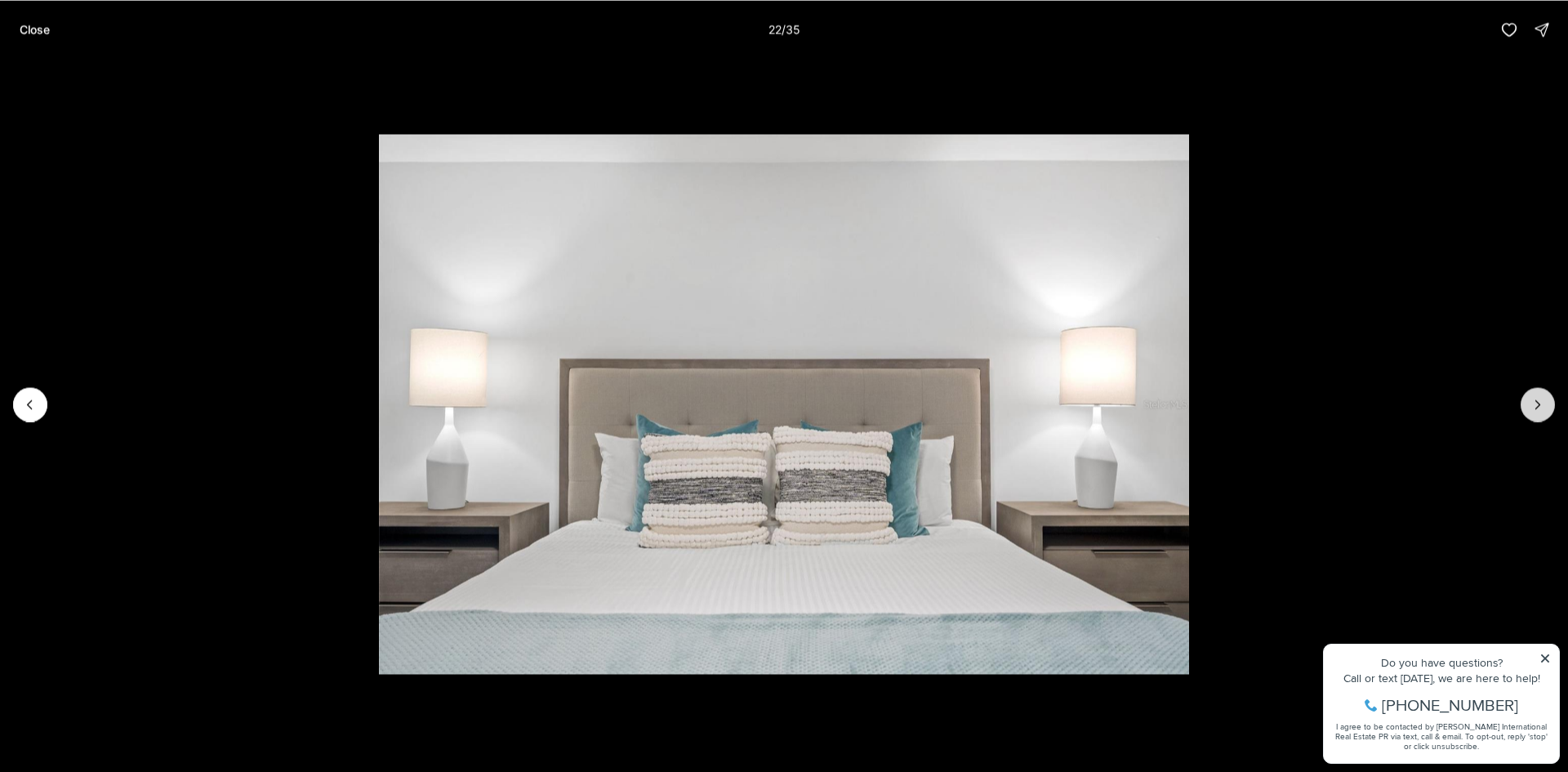
click at [1540, 398] on icon "Next slide" at bounding box center [1537, 404] width 16 height 16
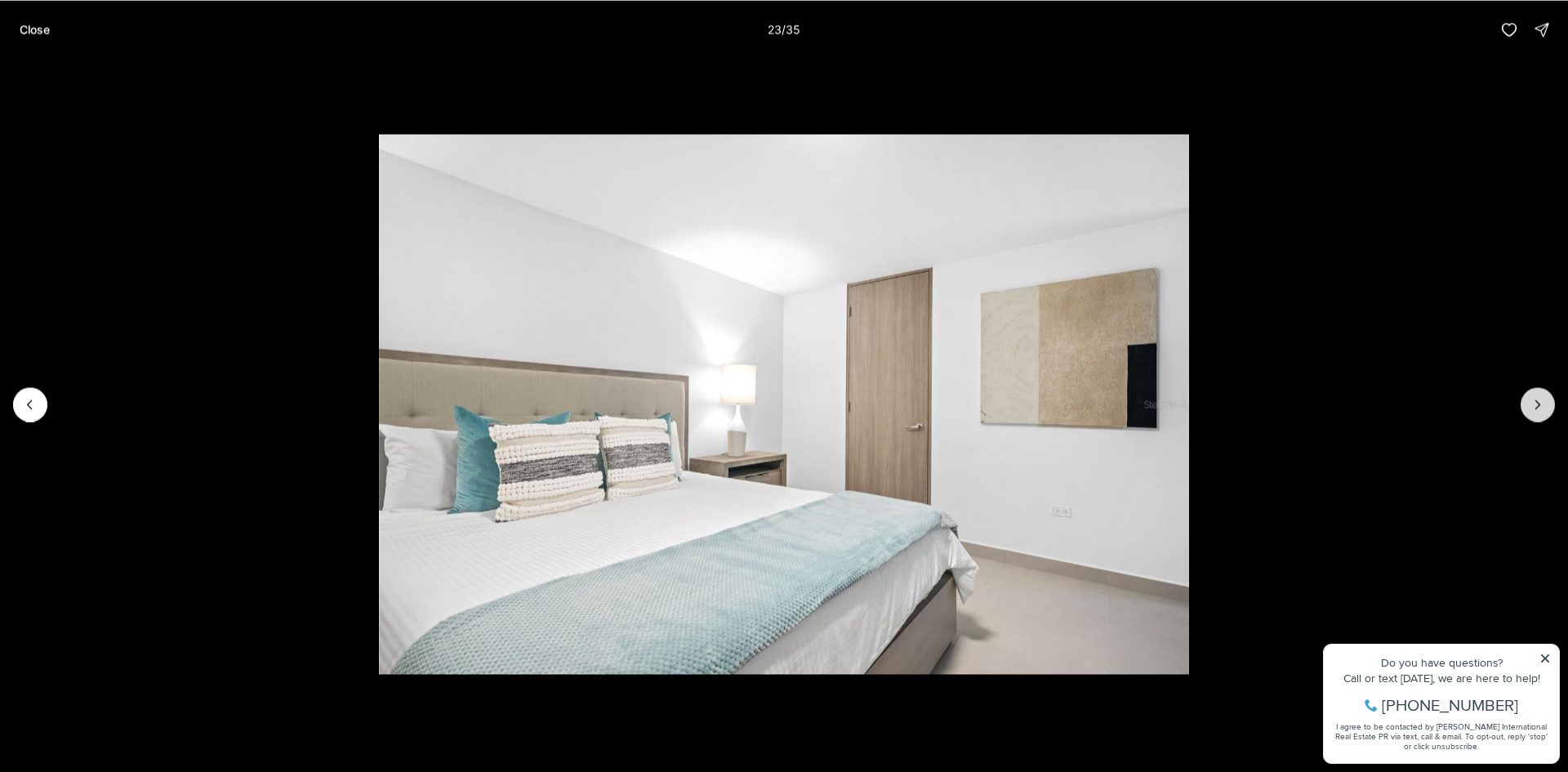
click at [1540, 398] on icon "Next slide" at bounding box center [1537, 404] width 16 height 16
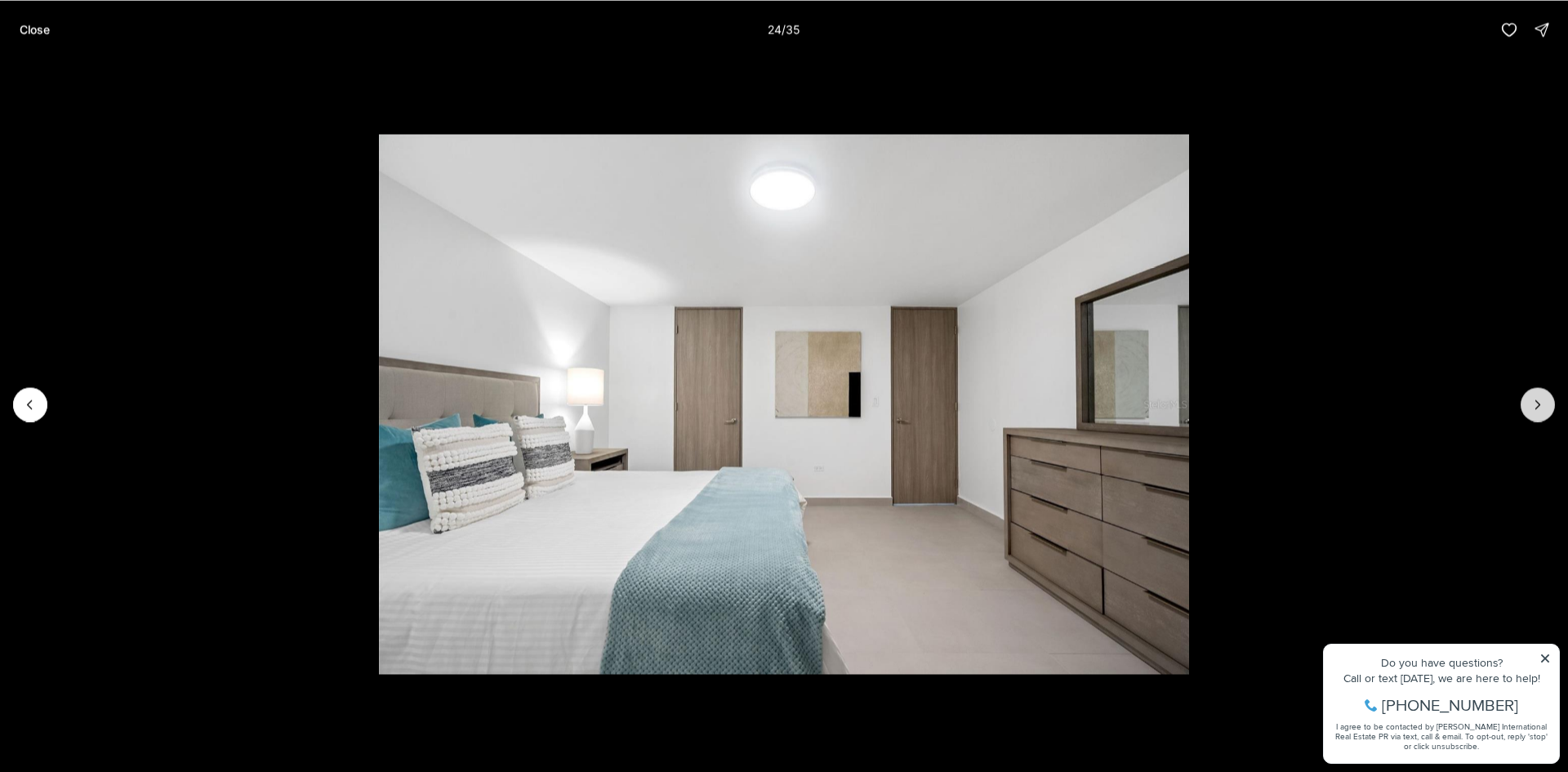
click at [1540, 398] on icon "Next slide" at bounding box center [1537, 404] width 16 height 16
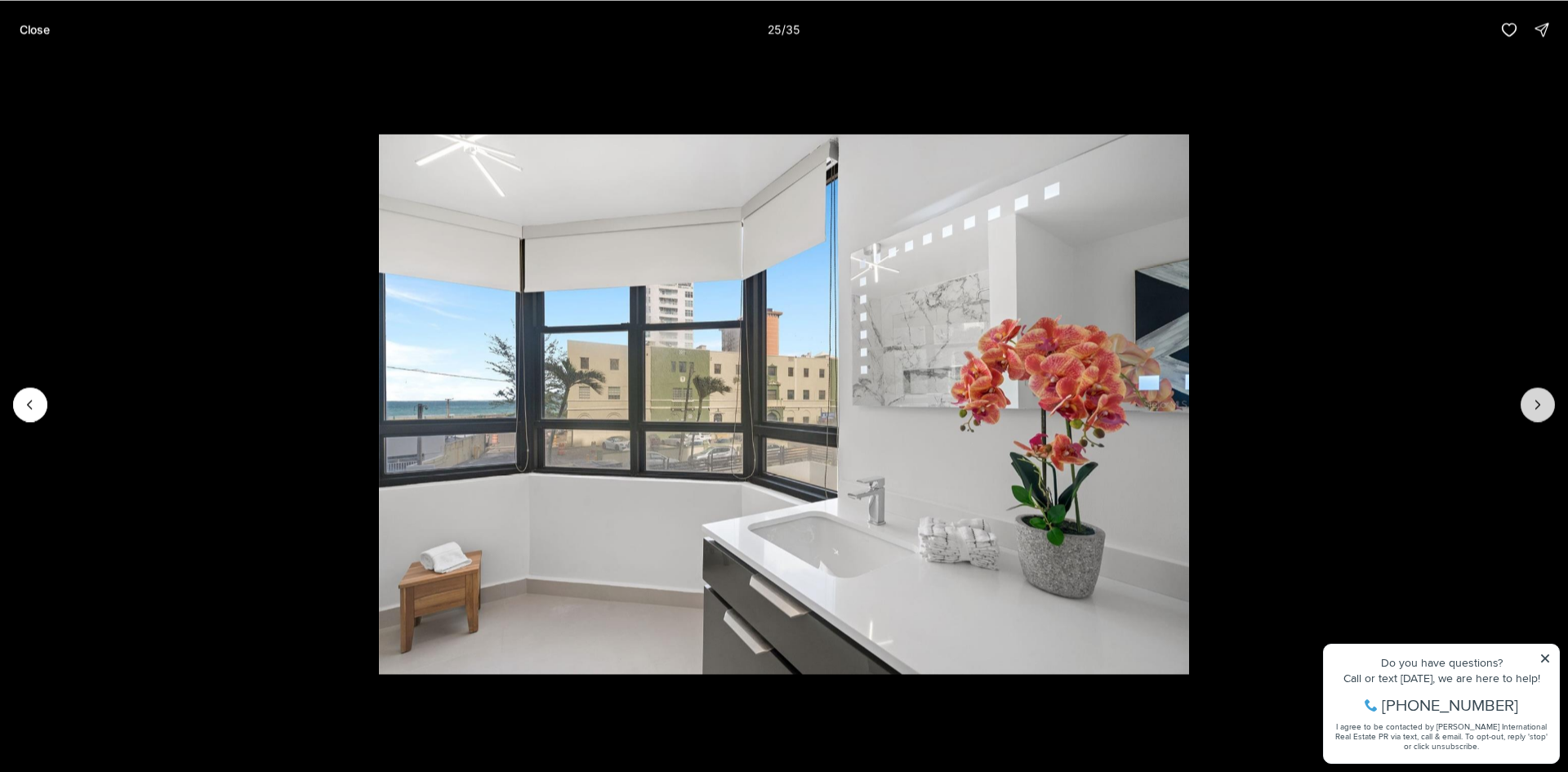
click at [1540, 398] on icon "Next slide" at bounding box center [1537, 404] width 16 height 16
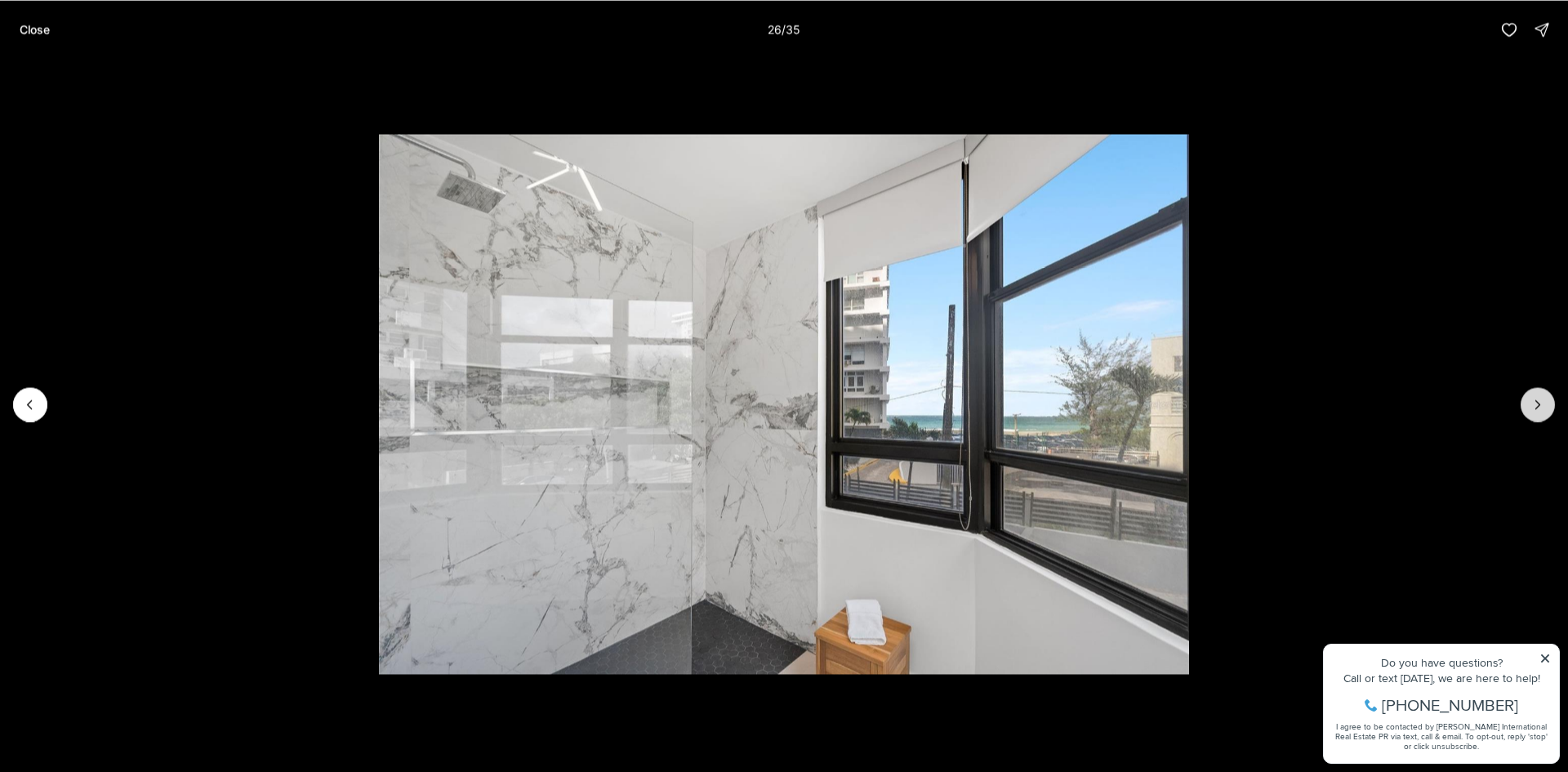
click at [1540, 398] on icon "Next slide" at bounding box center [1537, 404] width 16 height 16
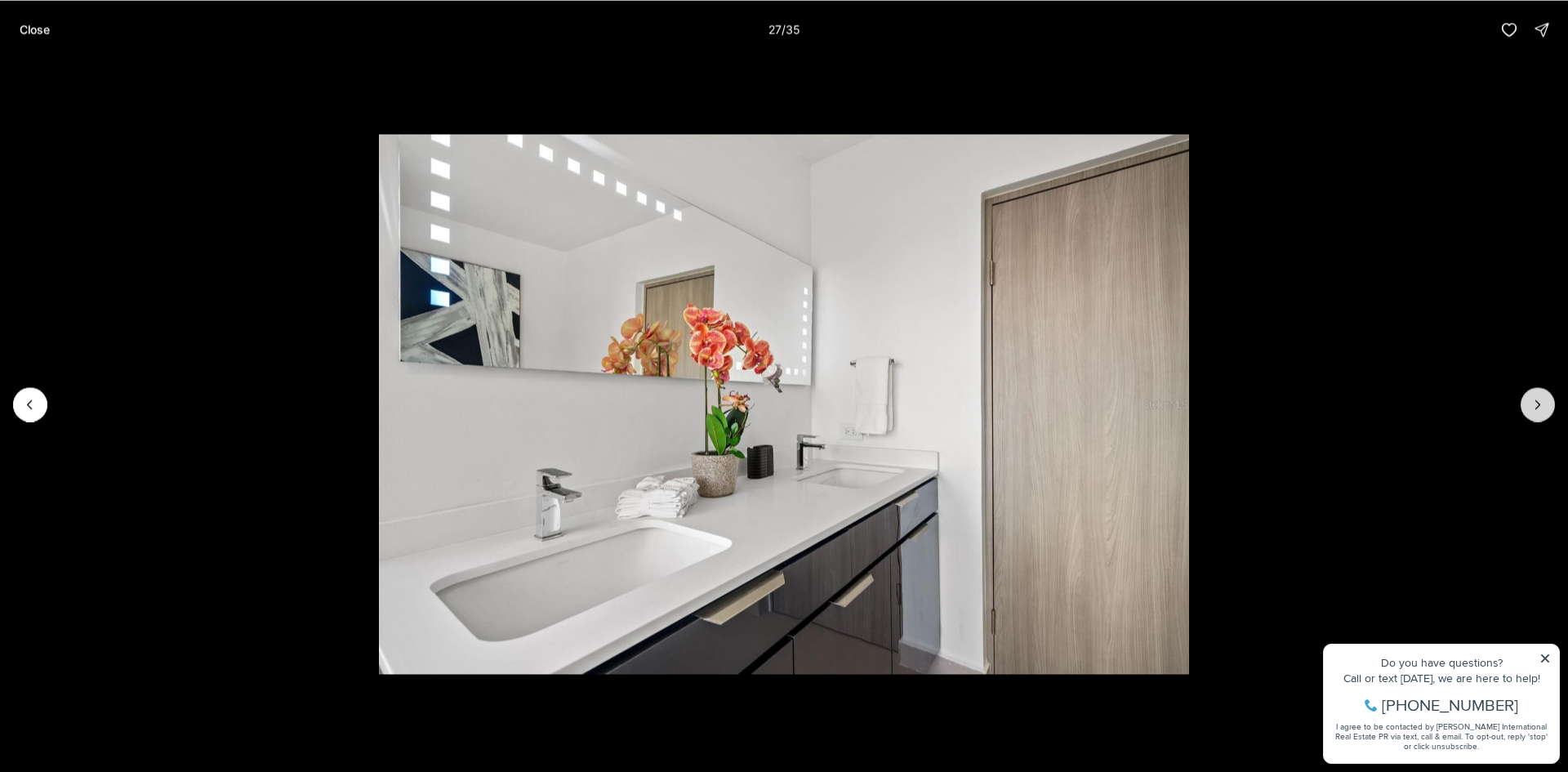
click at [1539, 397] on icon "Next slide" at bounding box center [1537, 404] width 16 height 16
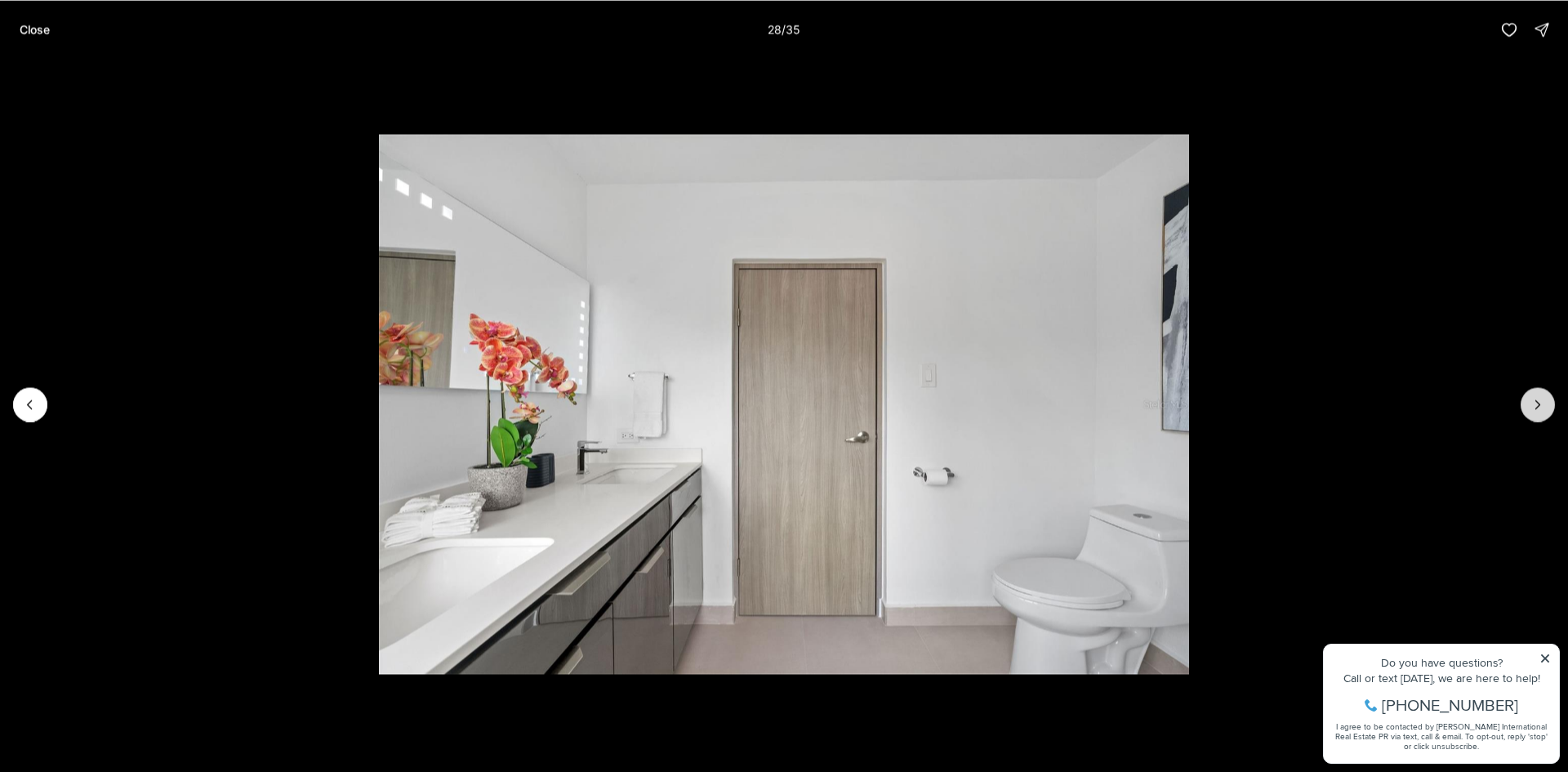
click at [1539, 397] on icon "Next slide" at bounding box center [1537, 404] width 16 height 16
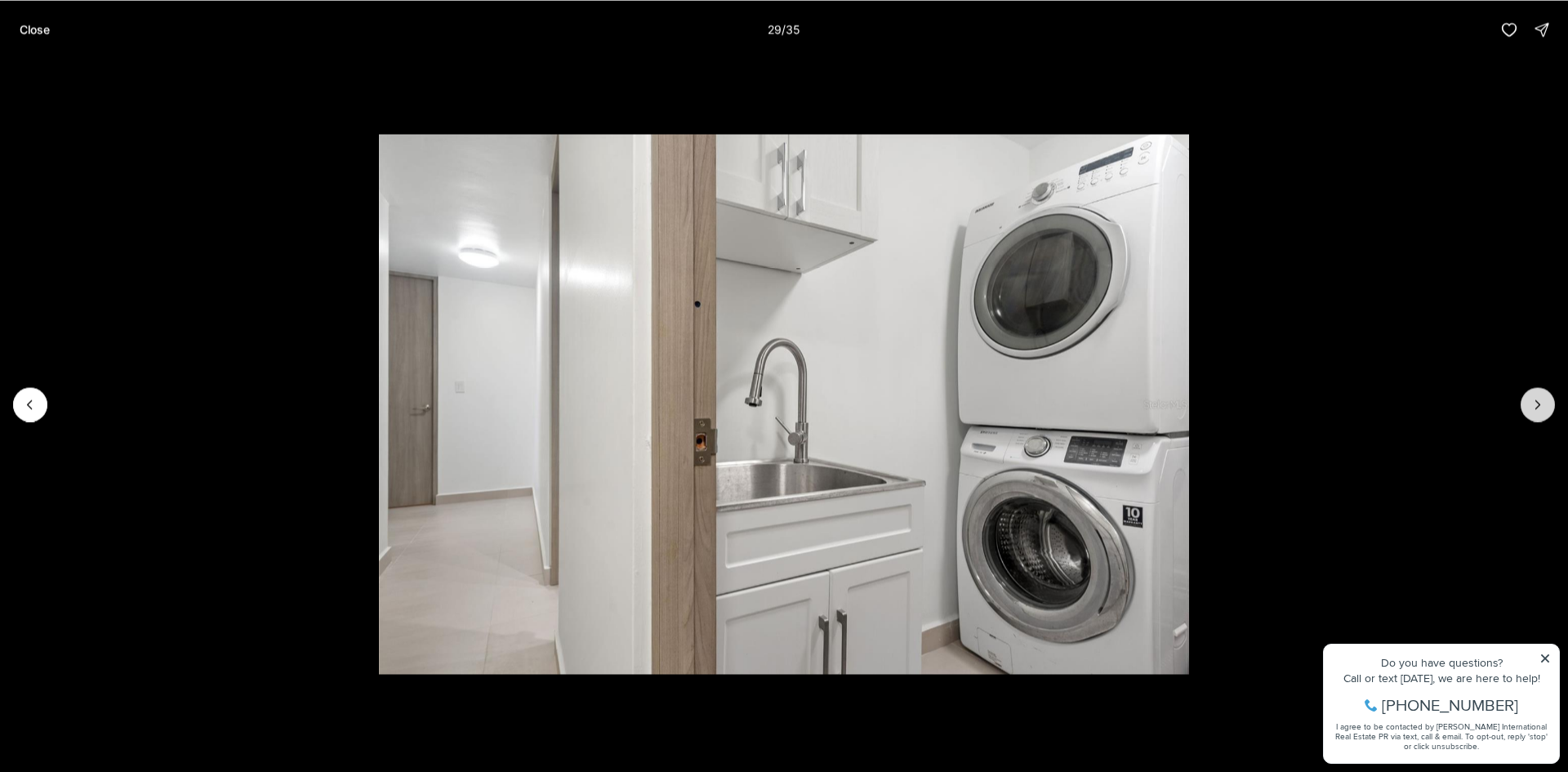
click at [1539, 397] on icon "Next slide" at bounding box center [1537, 404] width 16 height 16
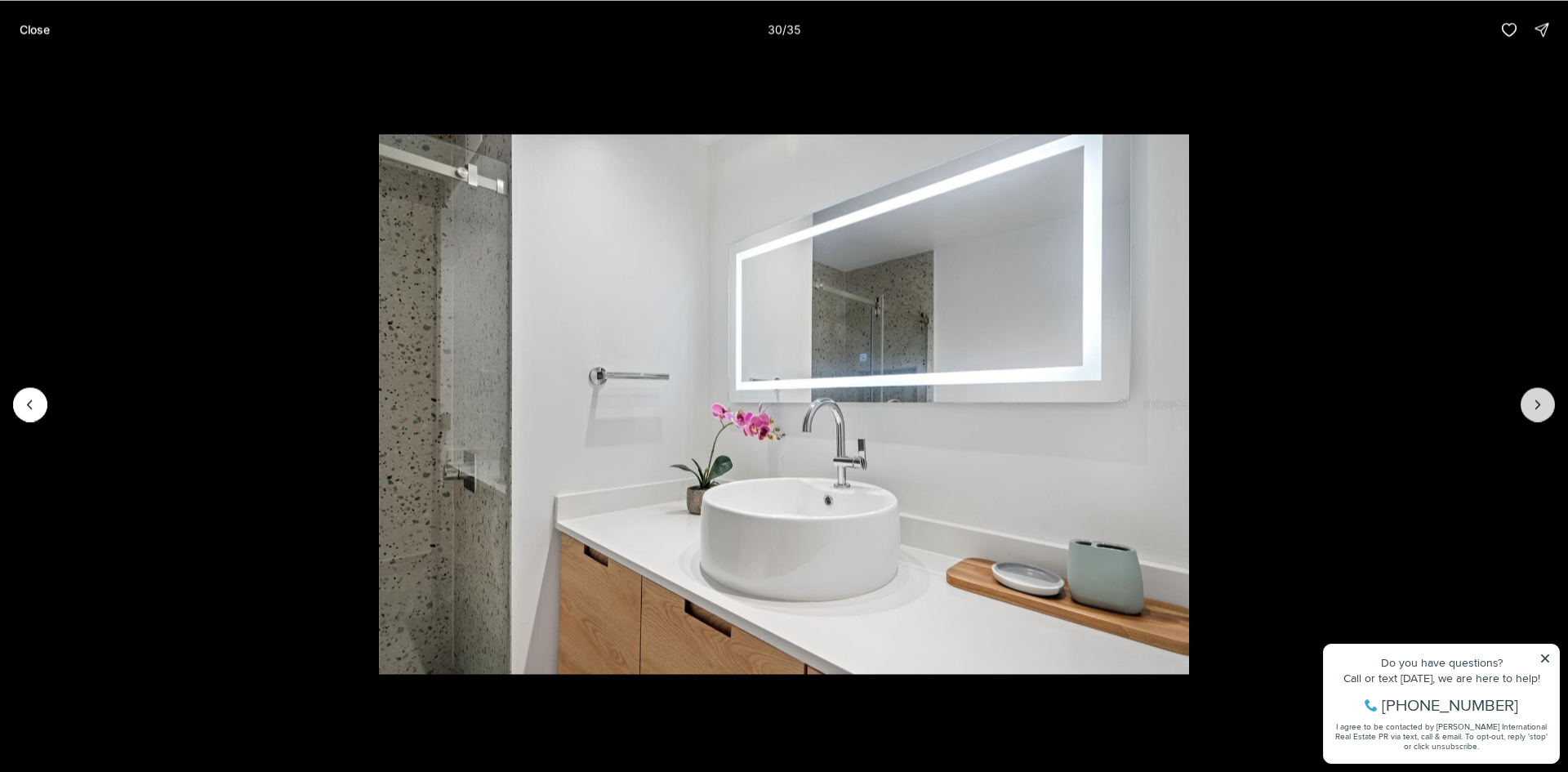
click at [1539, 397] on icon "Next slide" at bounding box center [1537, 404] width 16 height 16
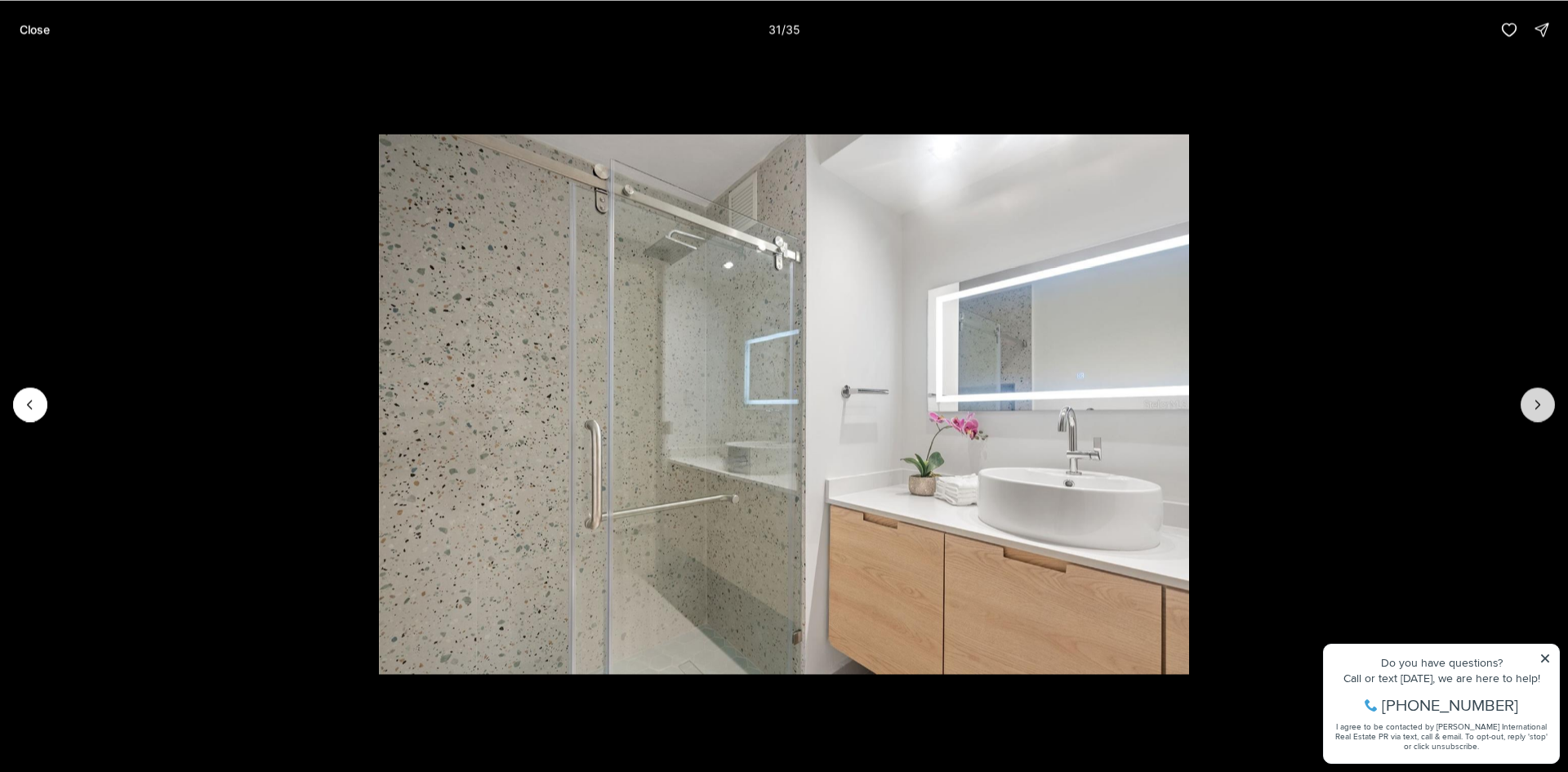
click at [1539, 397] on icon "Next slide" at bounding box center [1537, 404] width 16 height 16
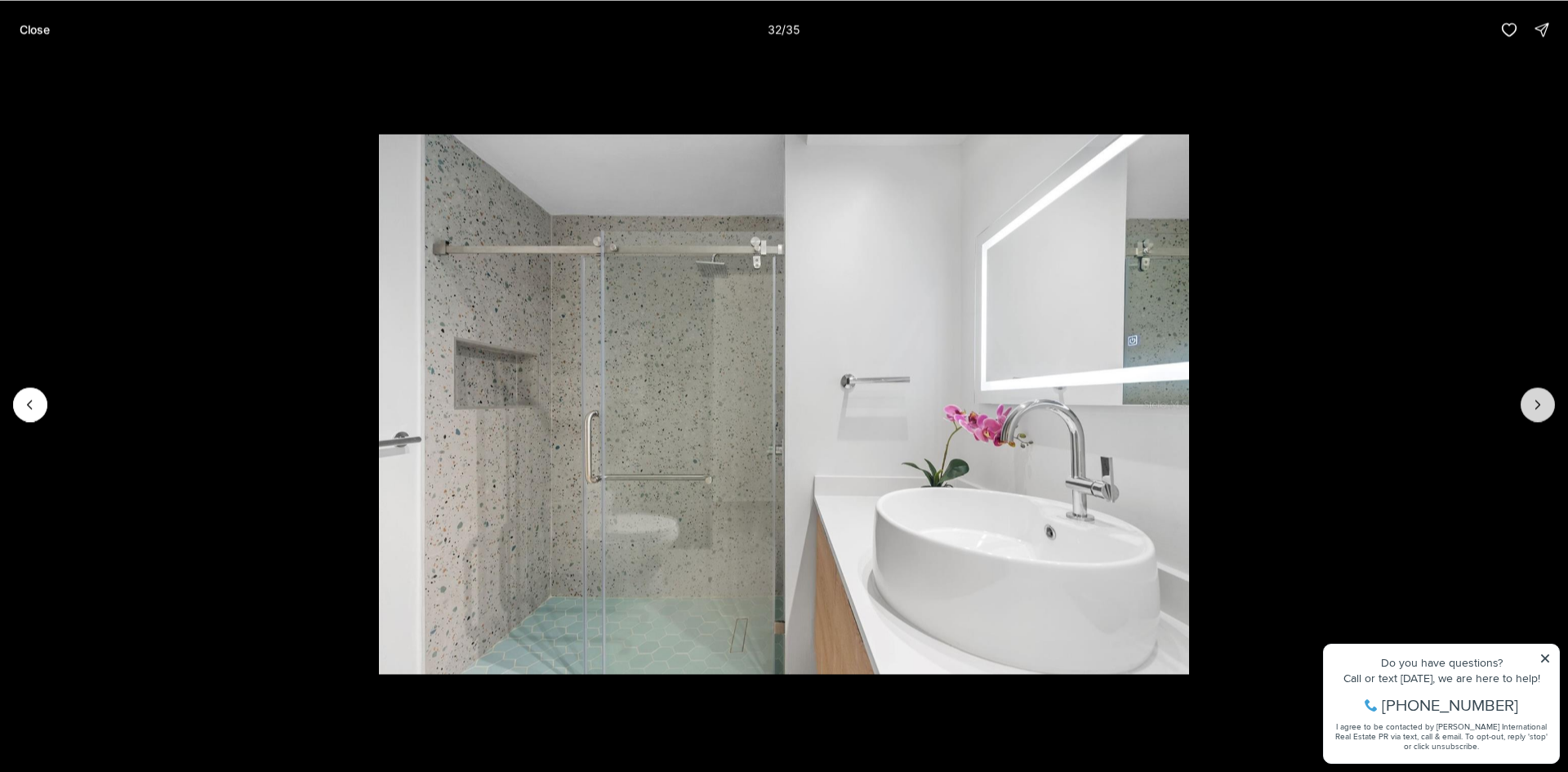
click at [1539, 397] on icon "Next slide" at bounding box center [1537, 404] width 16 height 16
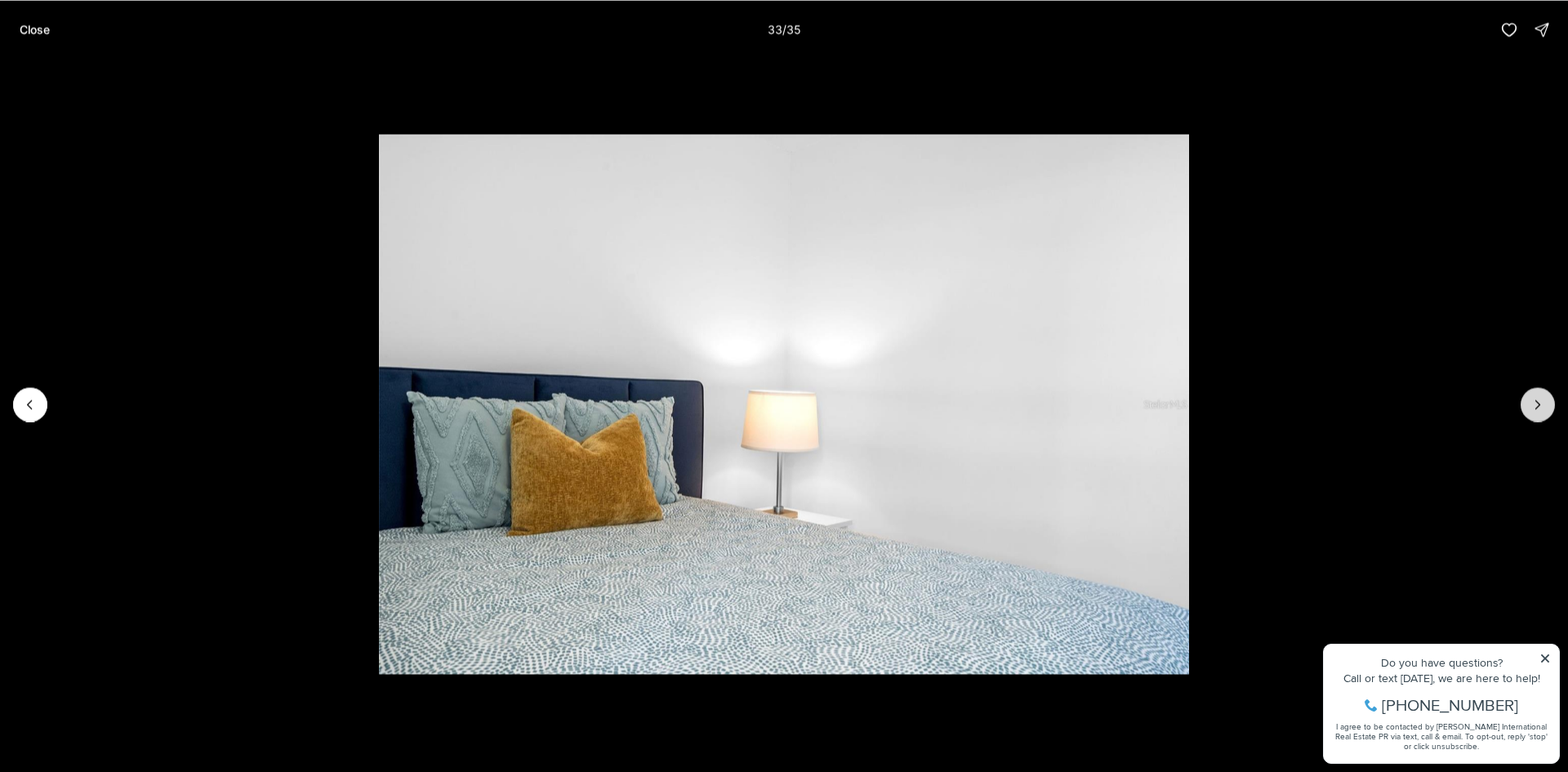
click at [1539, 397] on icon "Next slide" at bounding box center [1537, 404] width 16 height 16
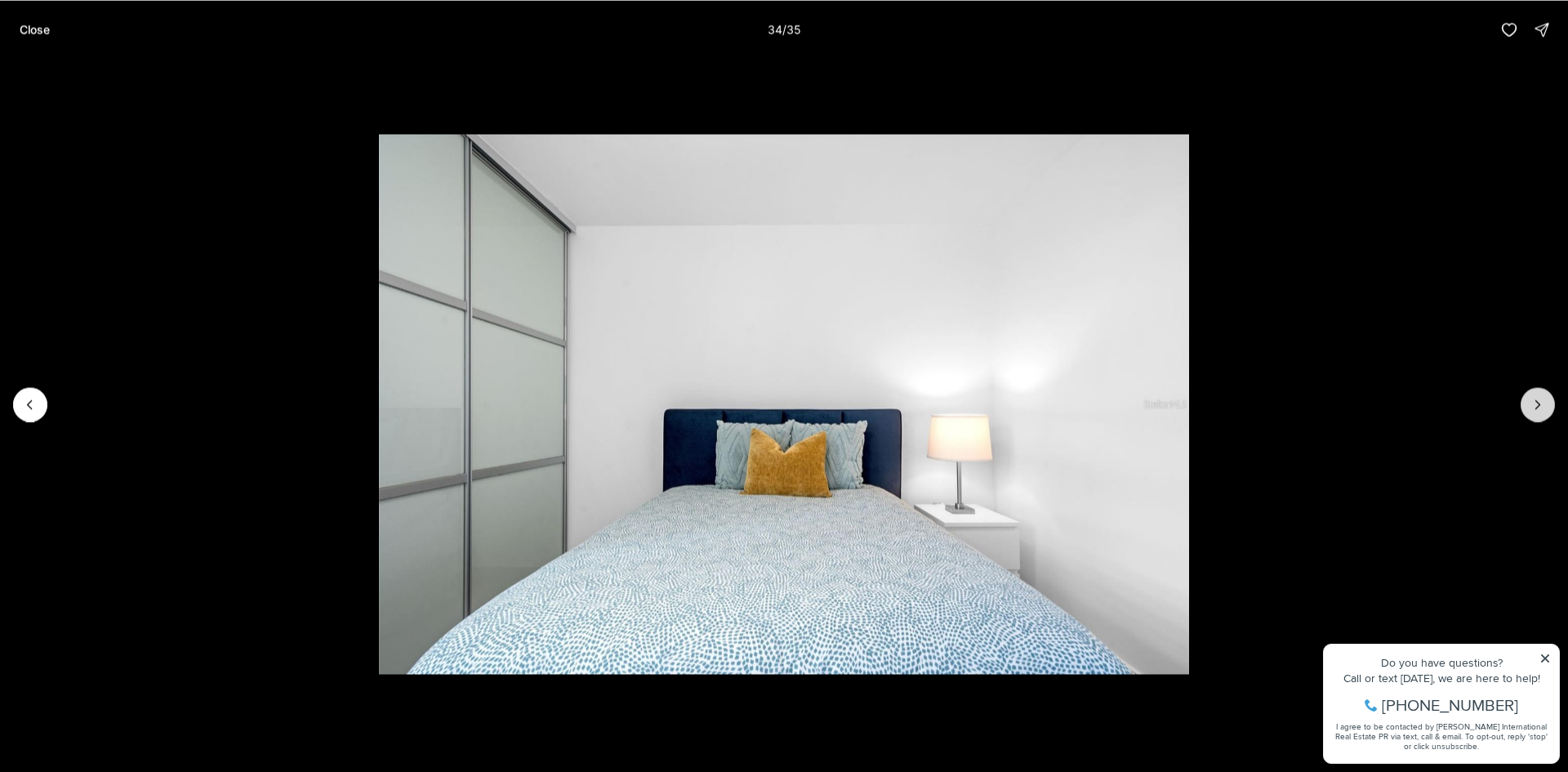
click at [1539, 397] on icon "Next slide" at bounding box center [1537, 404] width 16 height 16
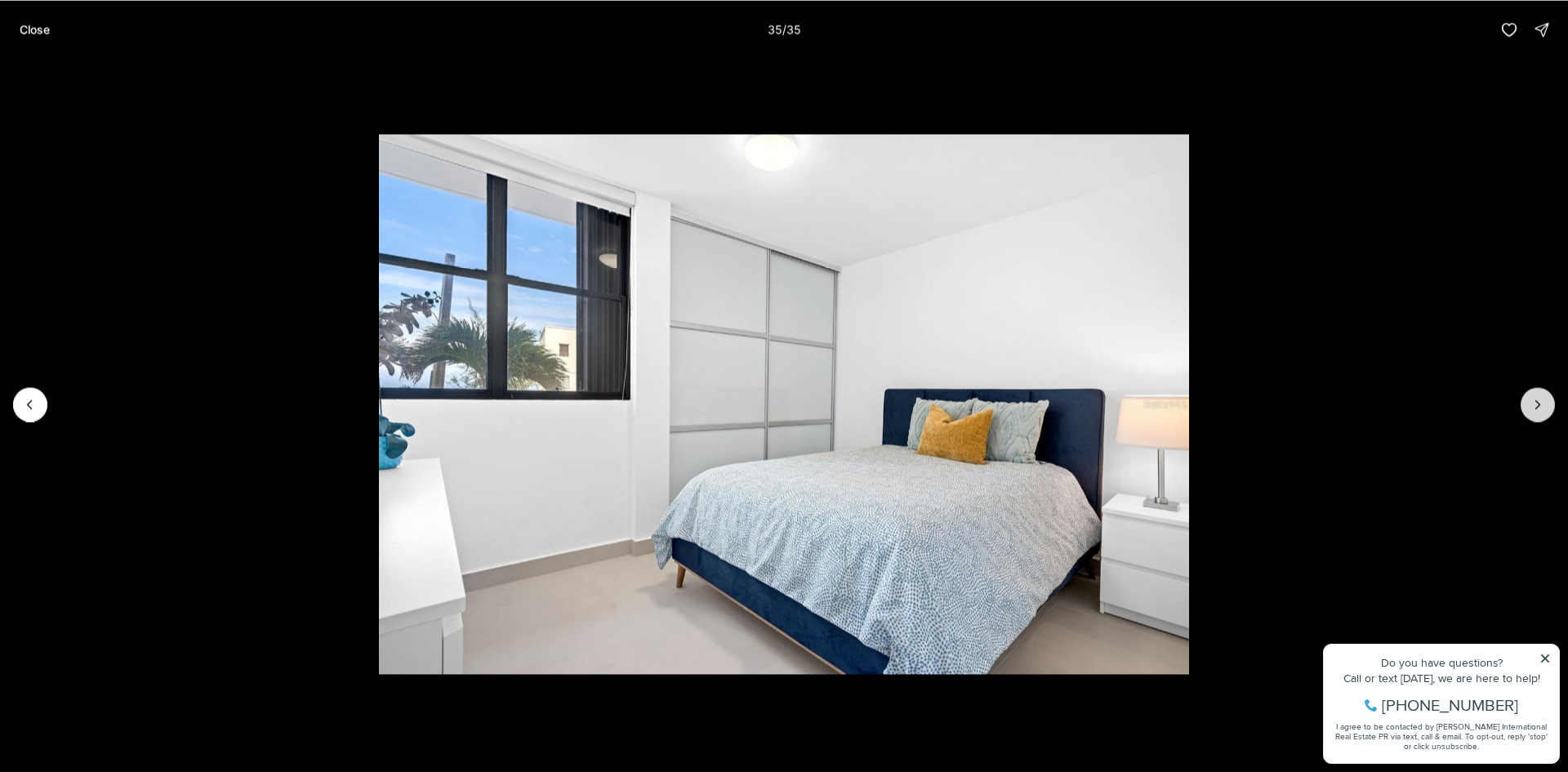
click at [1539, 397] on div at bounding box center [1537, 404] width 35 height 35
click at [28, 34] on p "Close" at bounding box center [35, 30] width 31 height 13
